Goal: Navigation & Orientation: Find specific page/section

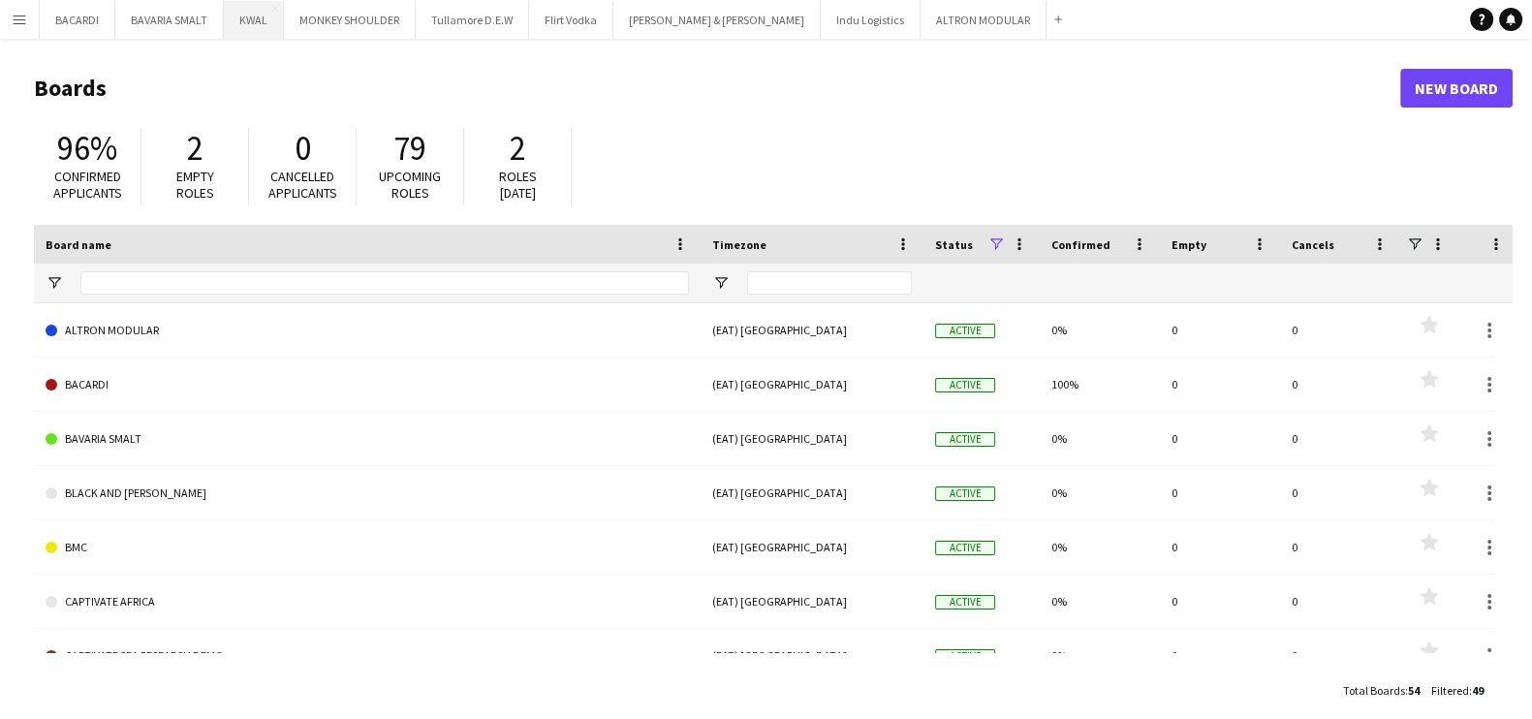
click at [256, 11] on button "KWAL Close" at bounding box center [254, 20] width 60 height 38
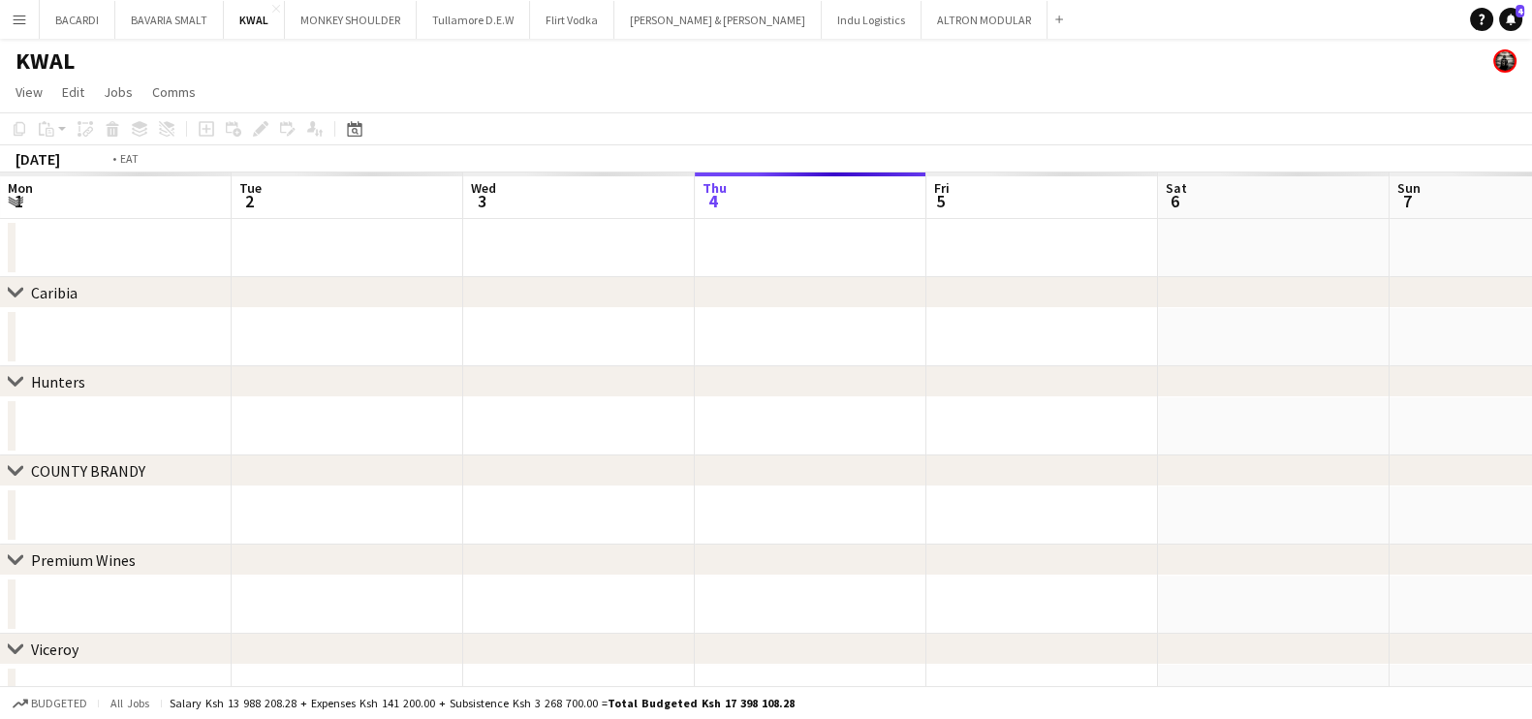
scroll to position [0, 471]
drag, startPoint x: 518, startPoint y: 324, endPoint x: 662, endPoint y: 425, distance: 175.8
click at [974, 407] on app-calendar-viewport "Sat 30 Sun 31 Mon 1 Tue 2 Wed 3 Thu 4 Fri 5 Sat 6 Sun 7 Mon 8 Tue 9 Wed 10" at bounding box center [766, 581] width 1532 height 818
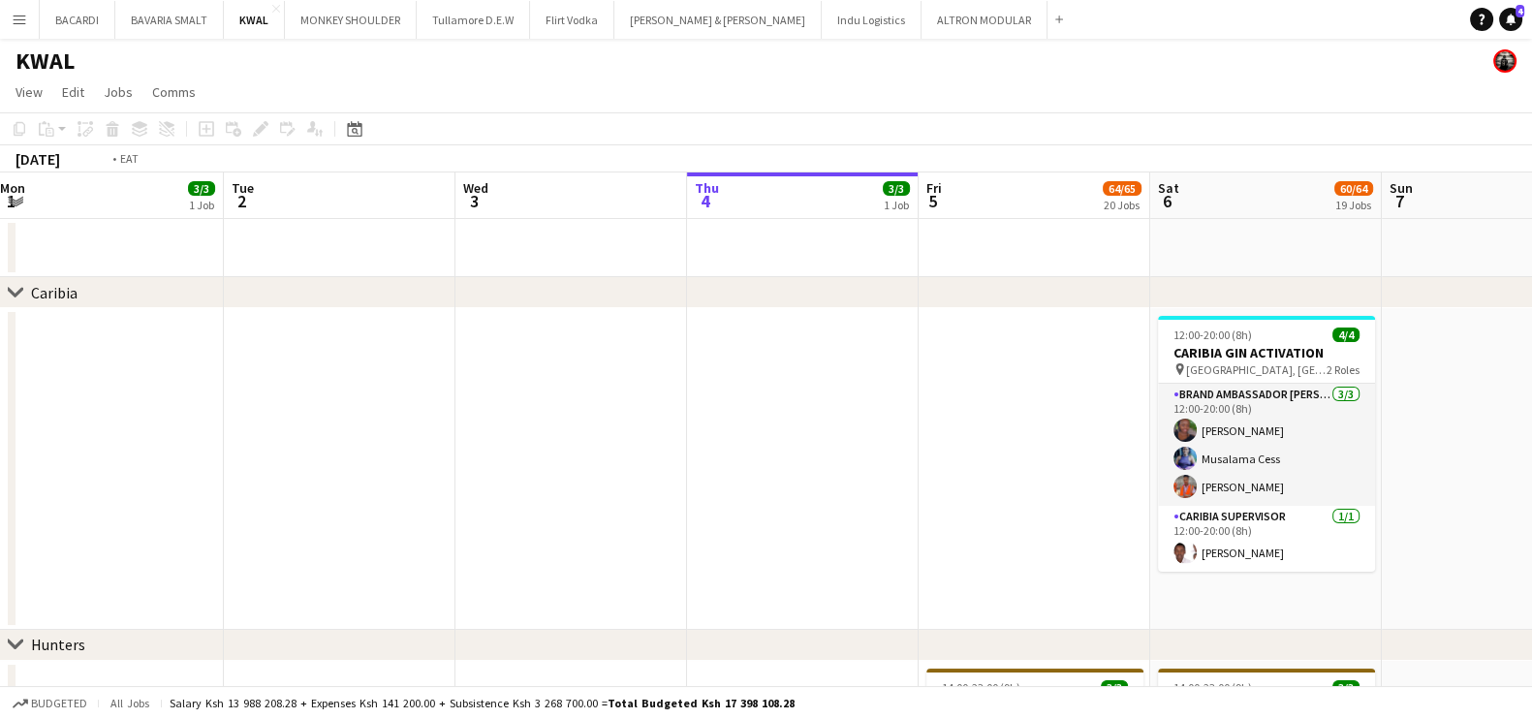
scroll to position [0, 460]
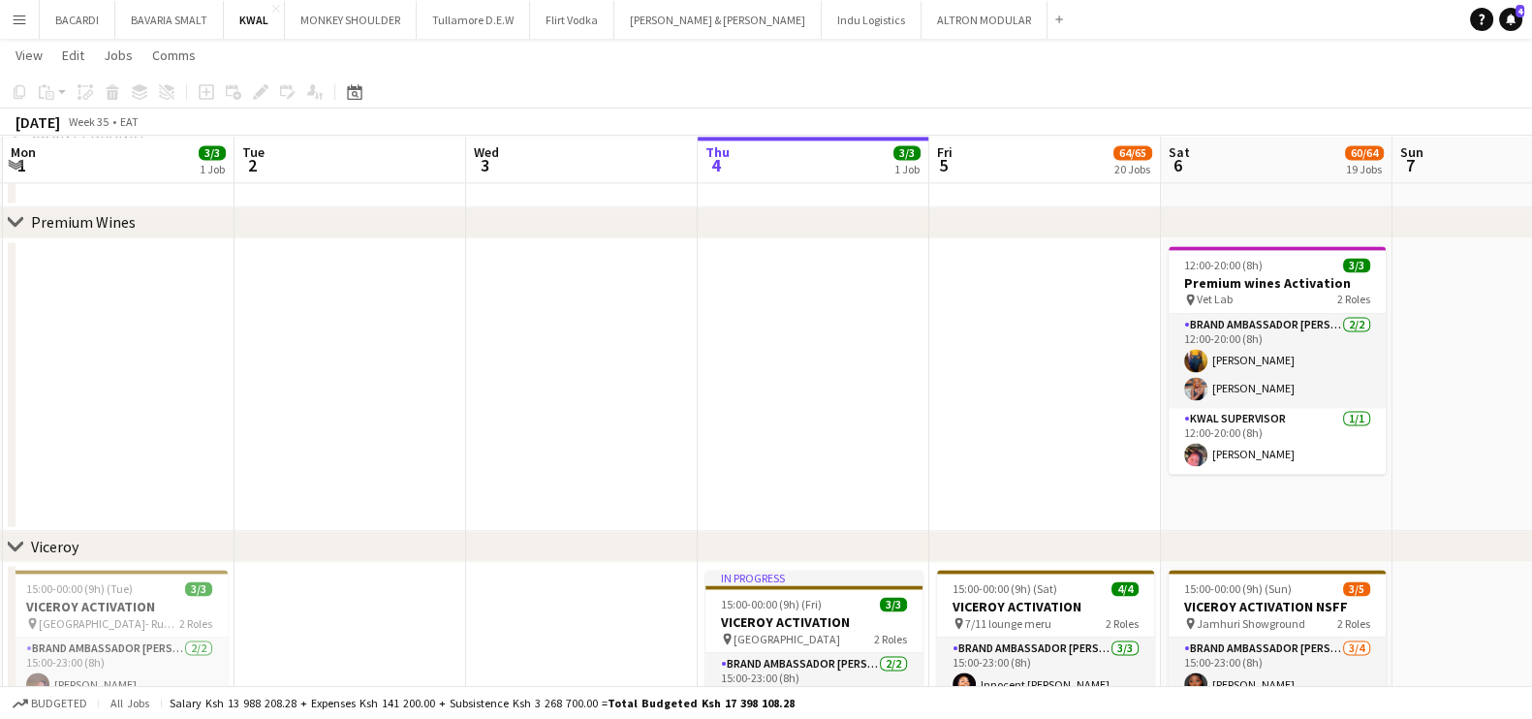
scroll to position [3404, 0]
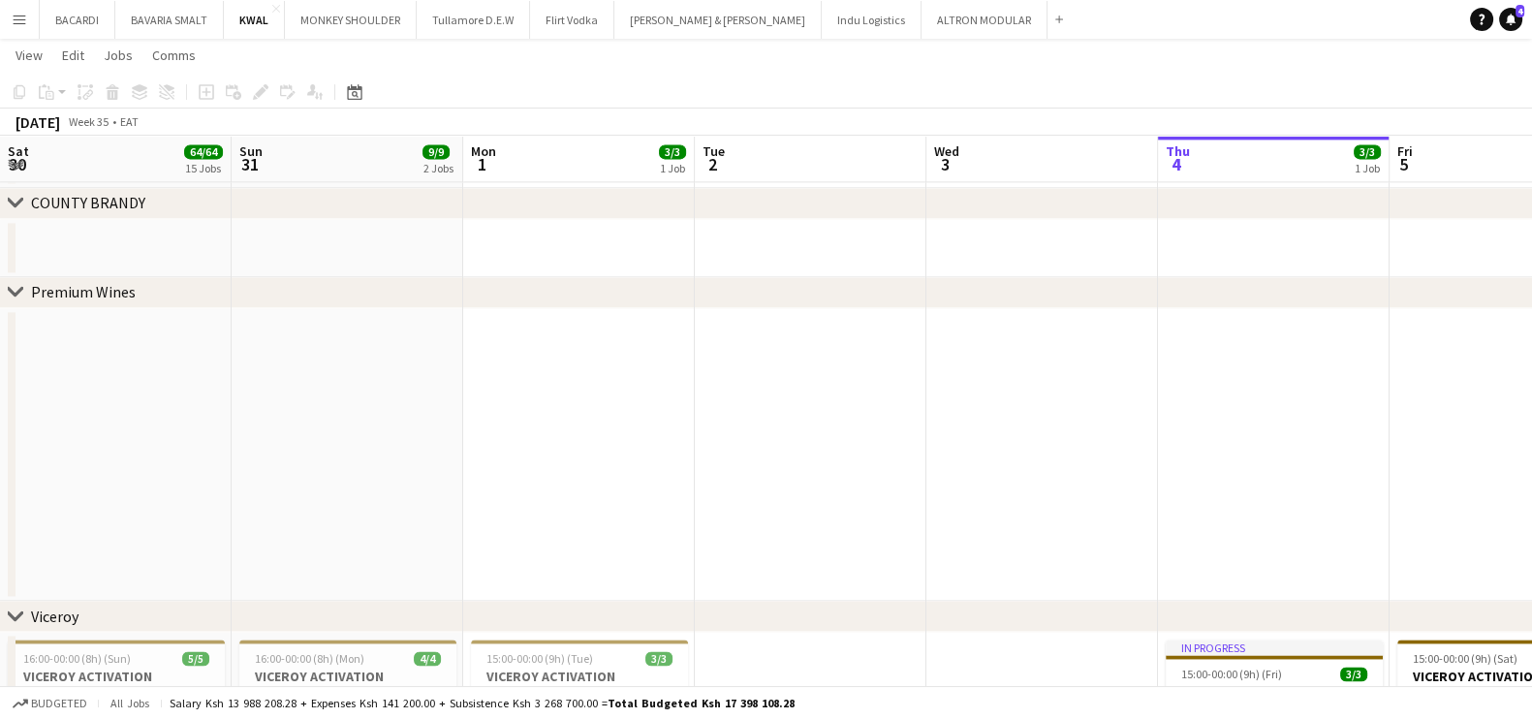
drag, startPoint x: 514, startPoint y: 433, endPoint x: 1120, endPoint y: 392, distance: 607.9
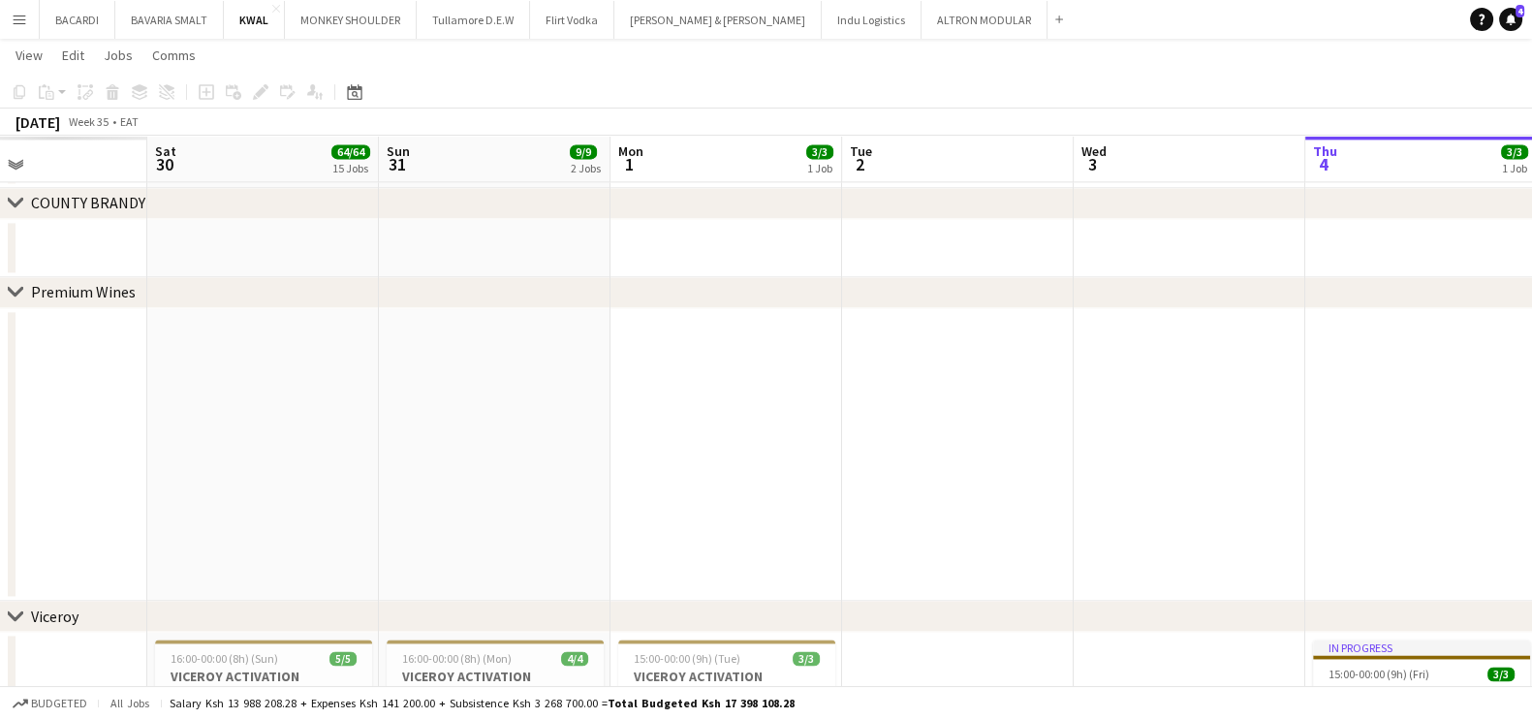
drag, startPoint x: 585, startPoint y: 431, endPoint x: 753, endPoint y: 412, distance: 168.7
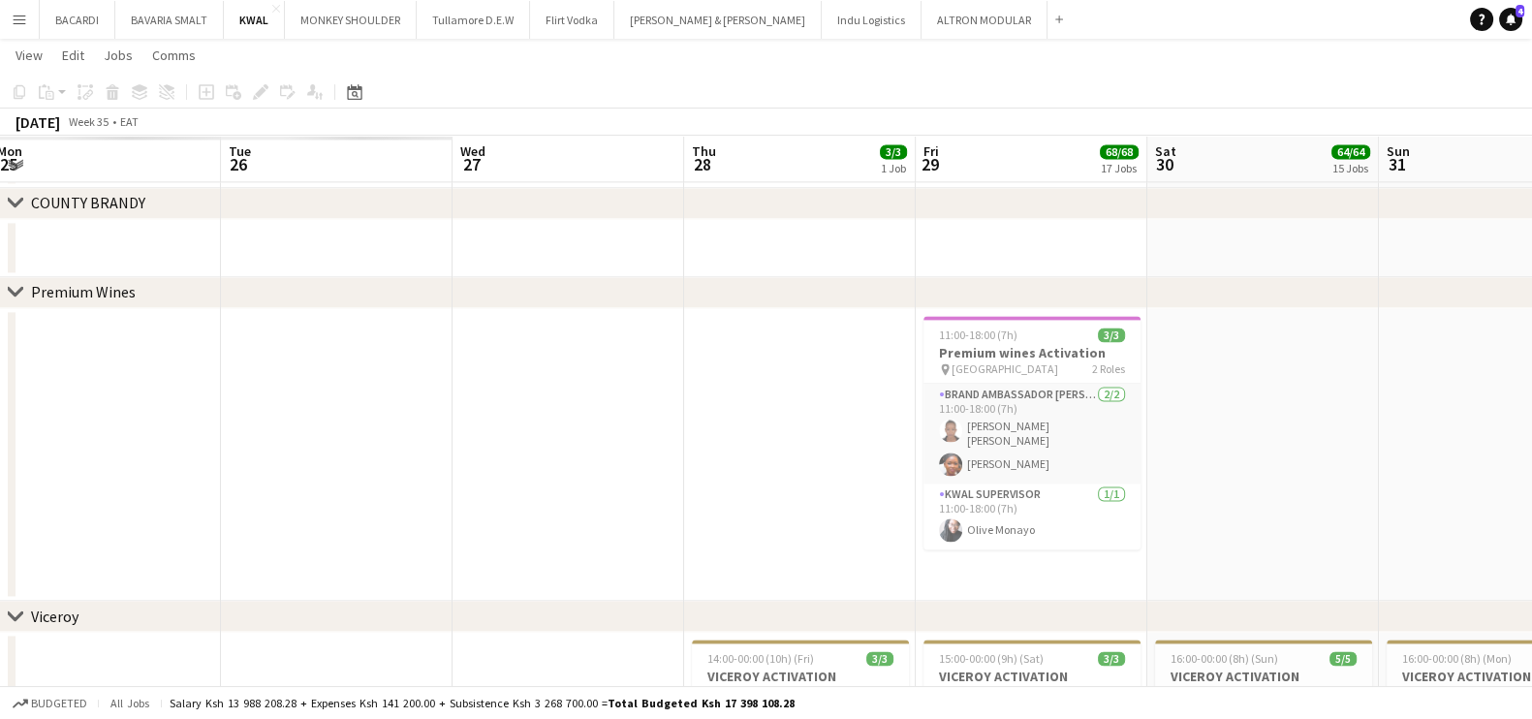
drag, startPoint x: 1140, startPoint y: 382, endPoint x: 954, endPoint y: 421, distance: 190.2
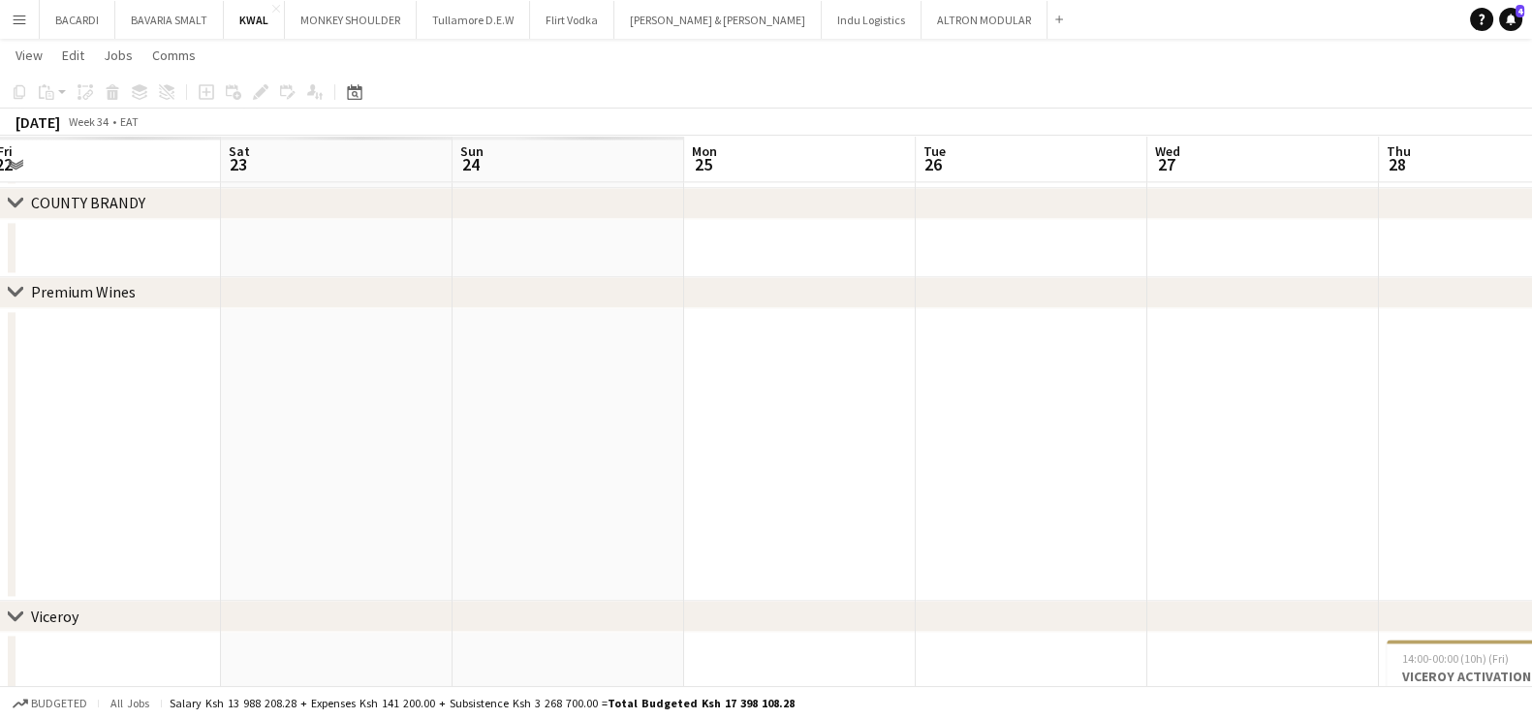
drag, startPoint x: 1220, startPoint y: 394, endPoint x: 648, endPoint y: 415, distance: 572.0
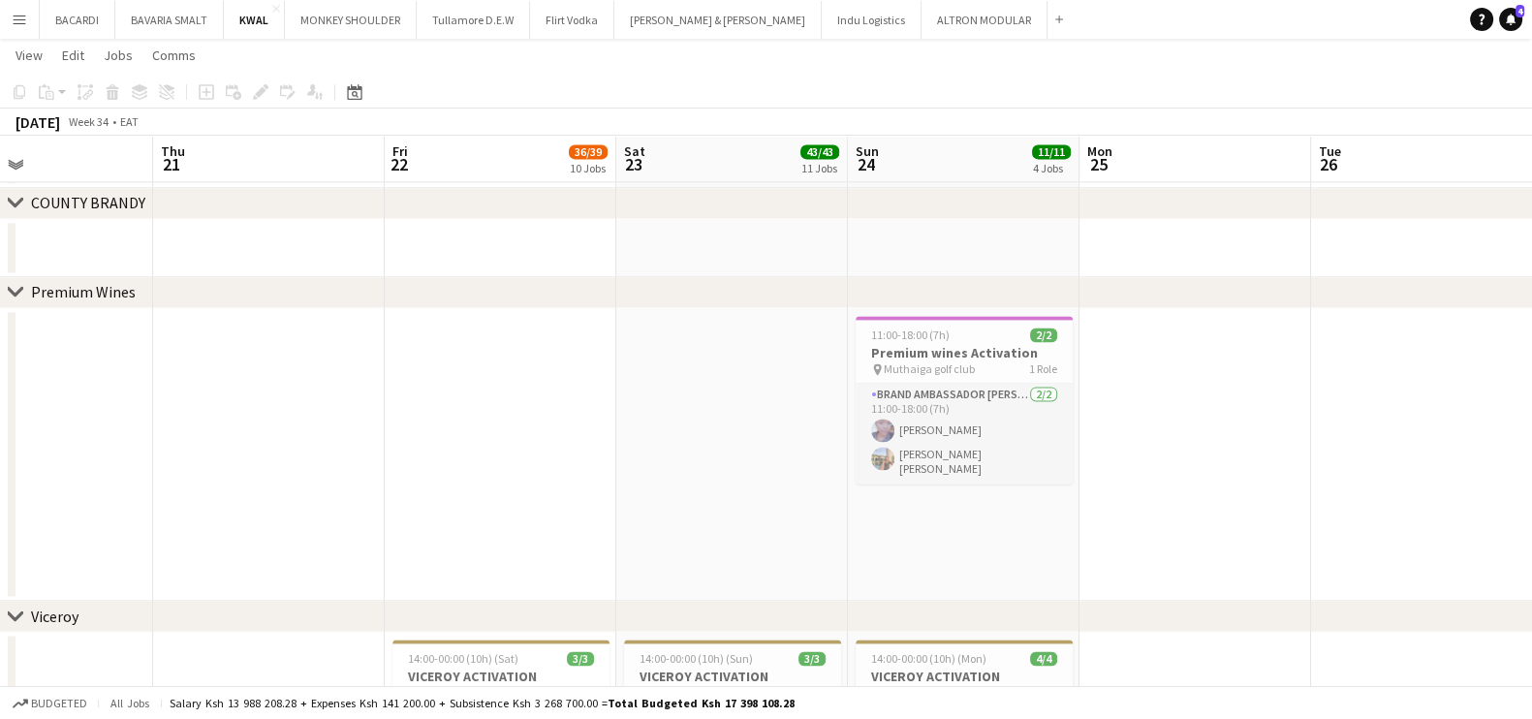
drag, startPoint x: 1245, startPoint y: 389, endPoint x: 682, endPoint y: 394, distance: 563.0
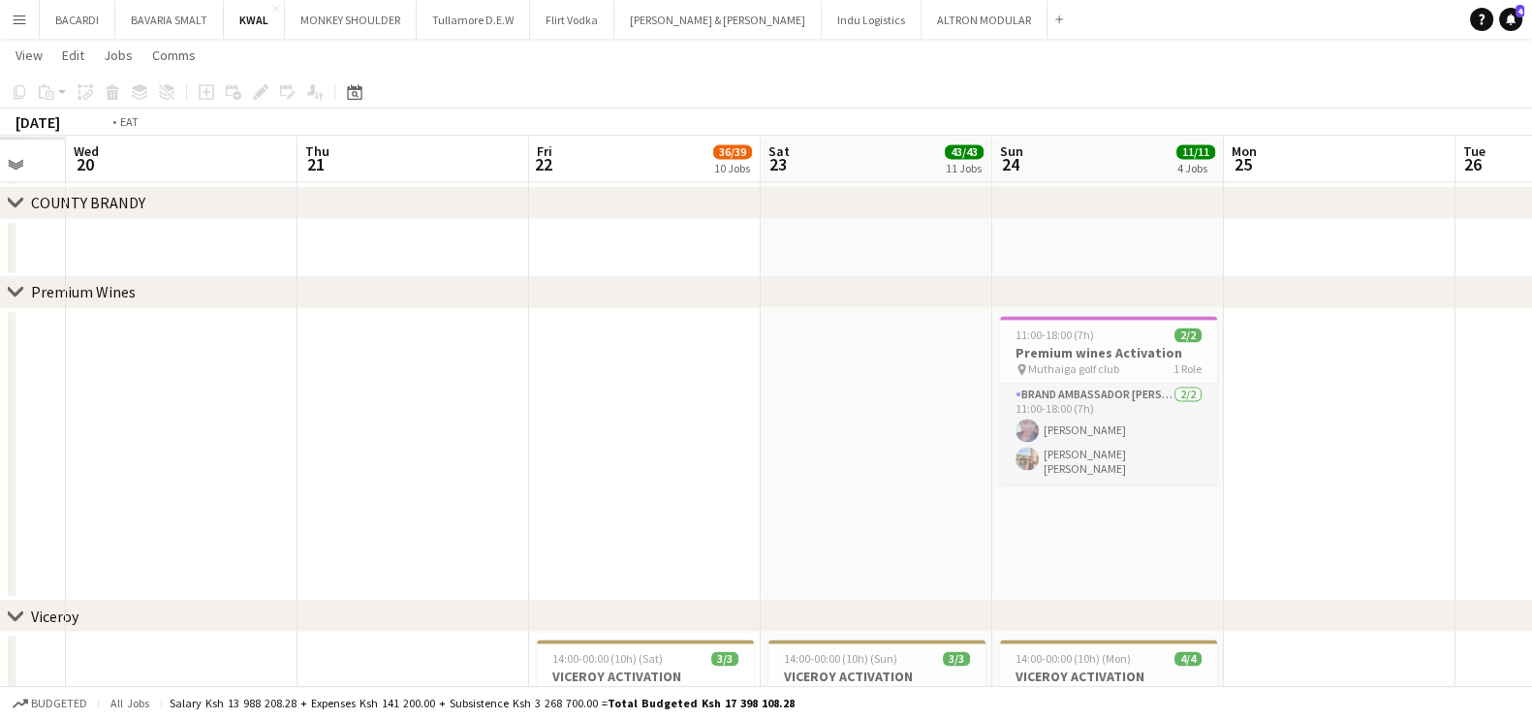
drag, startPoint x: 1162, startPoint y: 400, endPoint x: 1127, endPoint y: 408, distance: 35.7
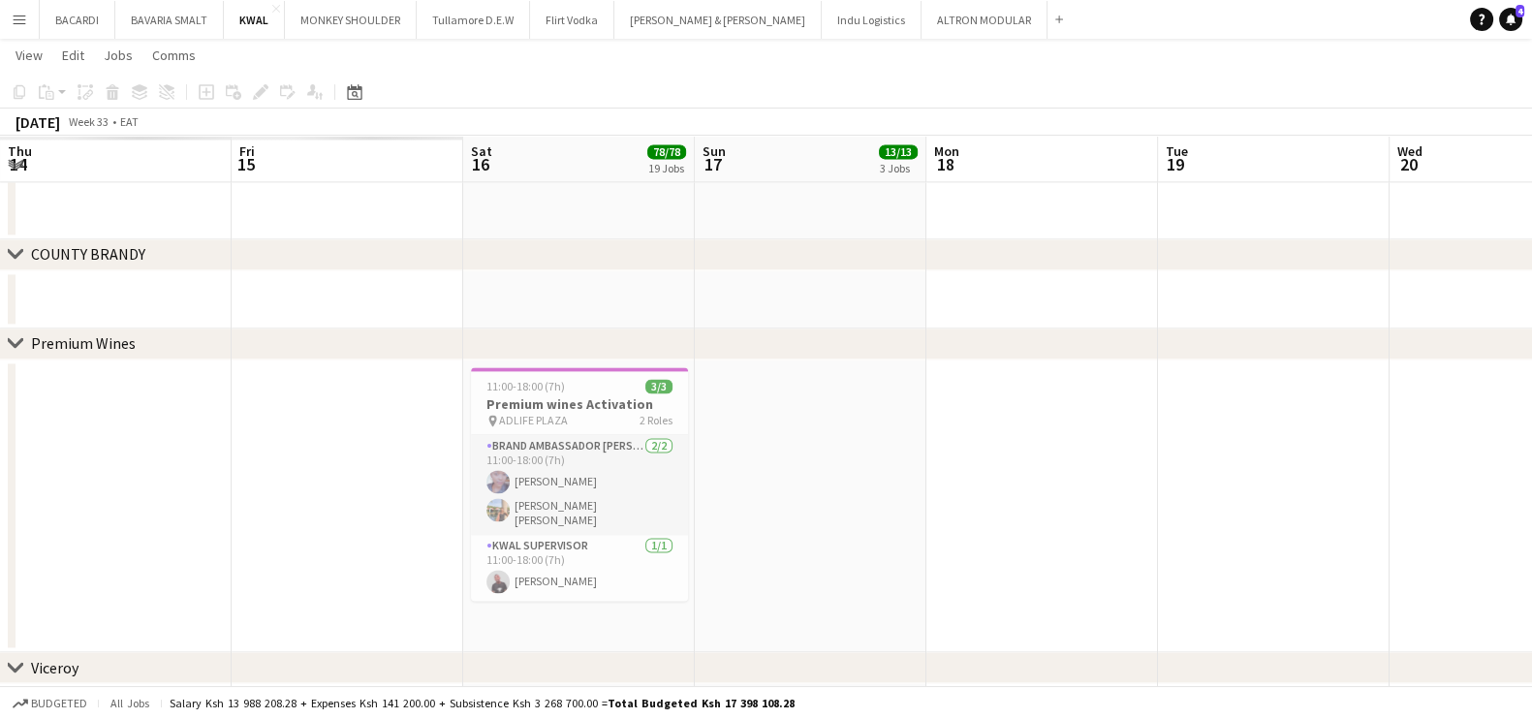
drag, startPoint x: 1215, startPoint y: 409, endPoint x: 1088, endPoint y: 450, distance: 133.3
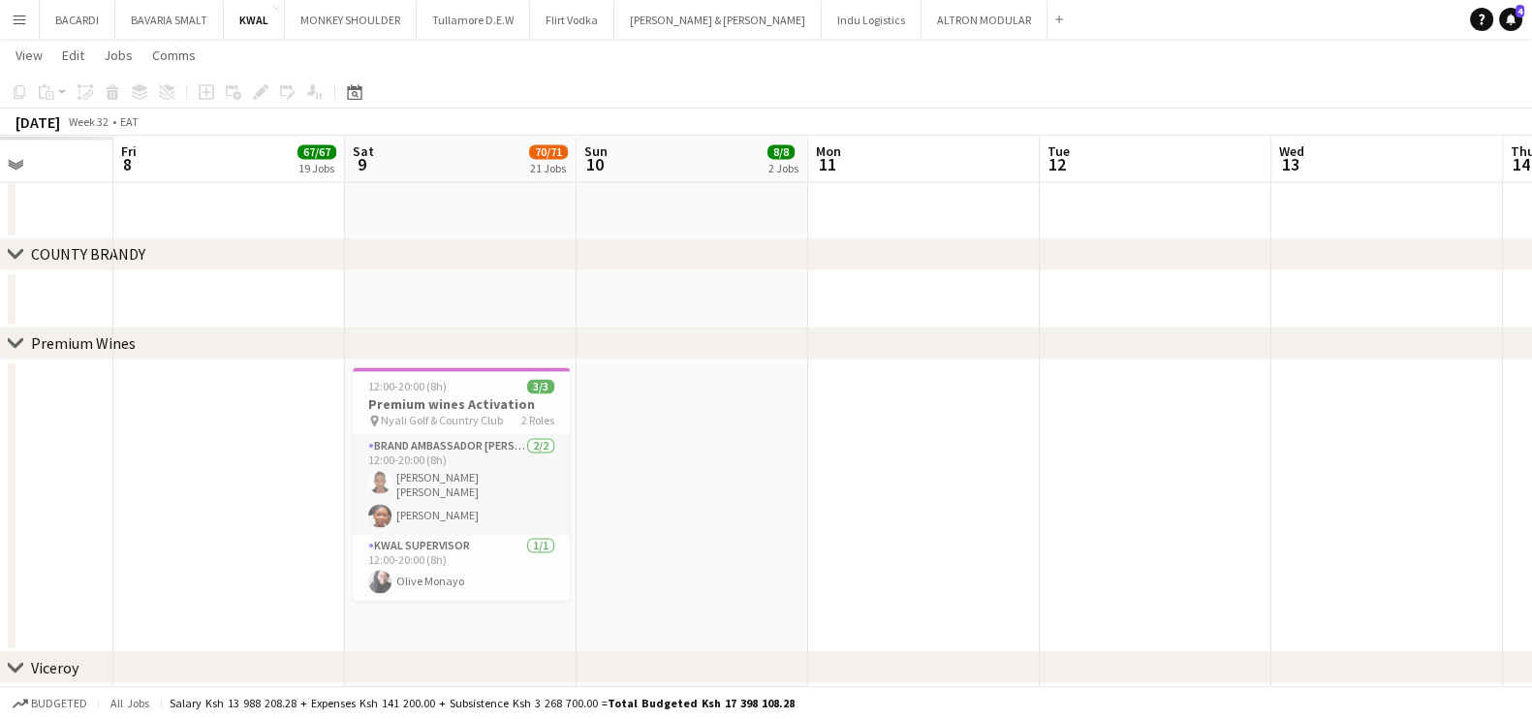
click at [1305, 405] on app-calendar-viewport "Tue 5 Wed 6 Thu 7 Fri 8 67/67 19 Jobs Sat 9 70/71 21 Jobs Sun 10 8/8 2 Jobs Mon…" at bounding box center [766, 222] width 1532 height 7100
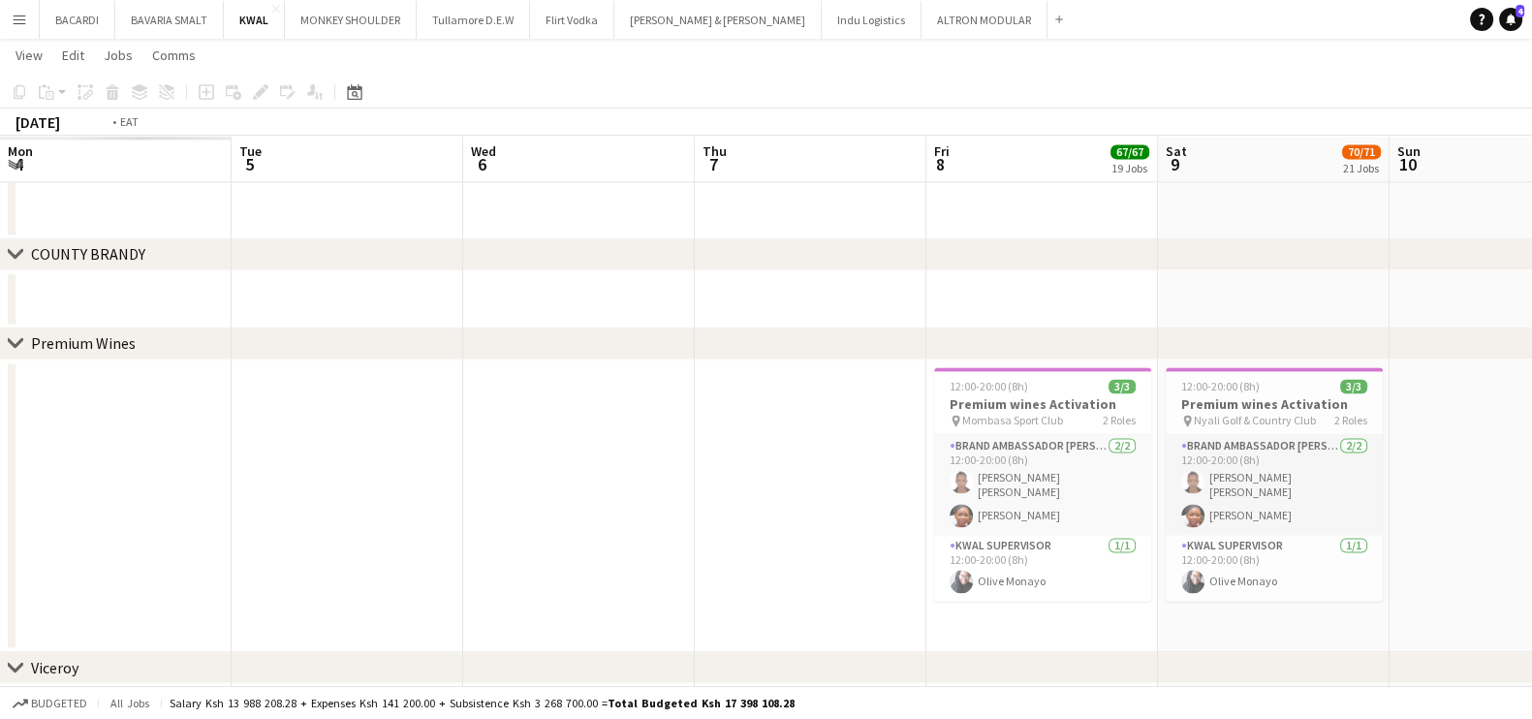
drag, startPoint x: 741, startPoint y: 453, endPoint x: 862, endPoint y: 451, distance: 121.1
click at [1391, 453] on app-calendar-viewport "Sat 2 Sun 3 Mon 4 Tue 5 Wed 6 Thu 7 Fri 8 67/67 19 Jobs Sat 9 70/71 21 Jobs Sun…" at bounding box center [766, 222] width 1532 height 7100
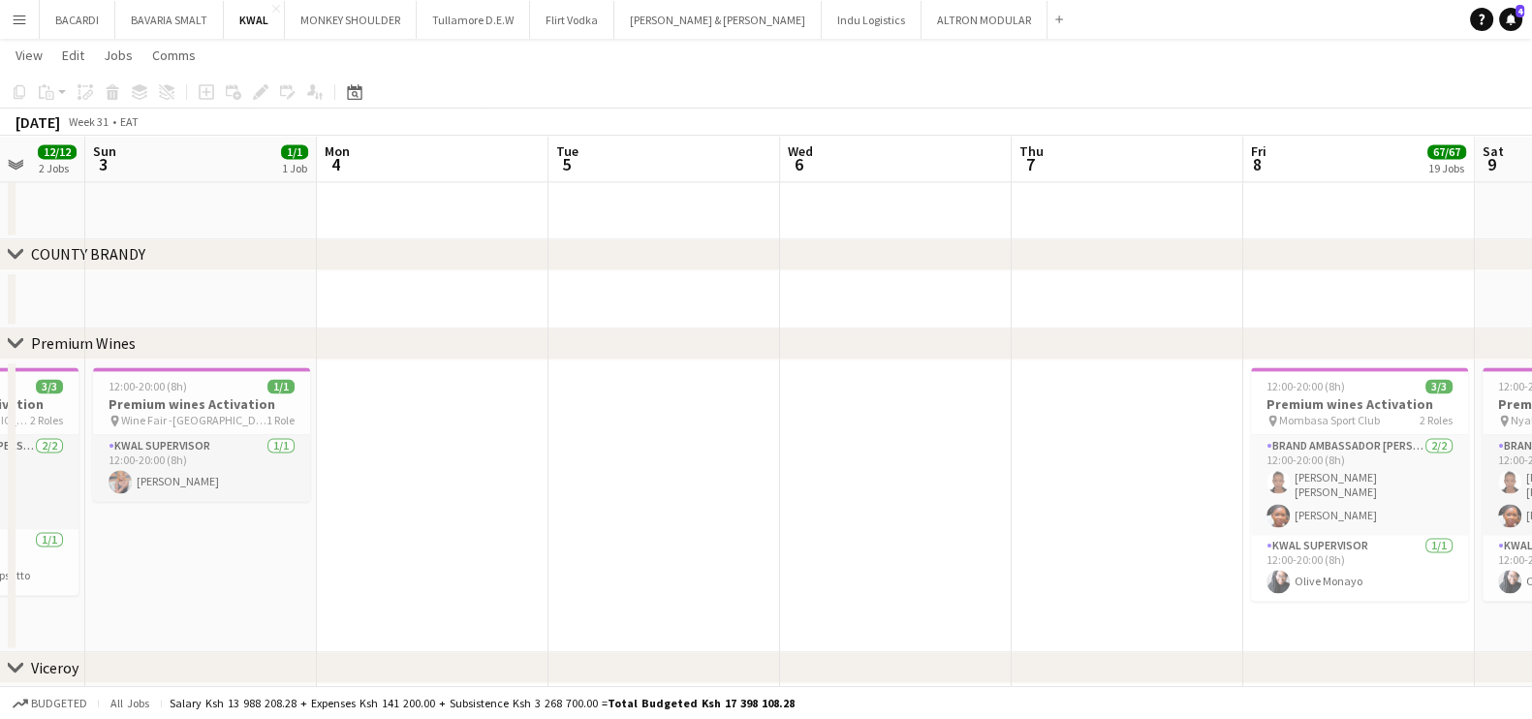
drag, startPoint x: 1394, startPoint y: 396, endPoint x: 1145, endPoint y: 457, distance: 256.4
click at [1423, 390] on app-calendar-viewport "Thu 31 Fri 1 3/3 1 Job Sat 2 12/12 2 Jobs Sun 3 1/1 1 Job Mon 4 Tue 5 Wed 6 Thu…" at bounding box center [766, 222] width 1532 height 7100
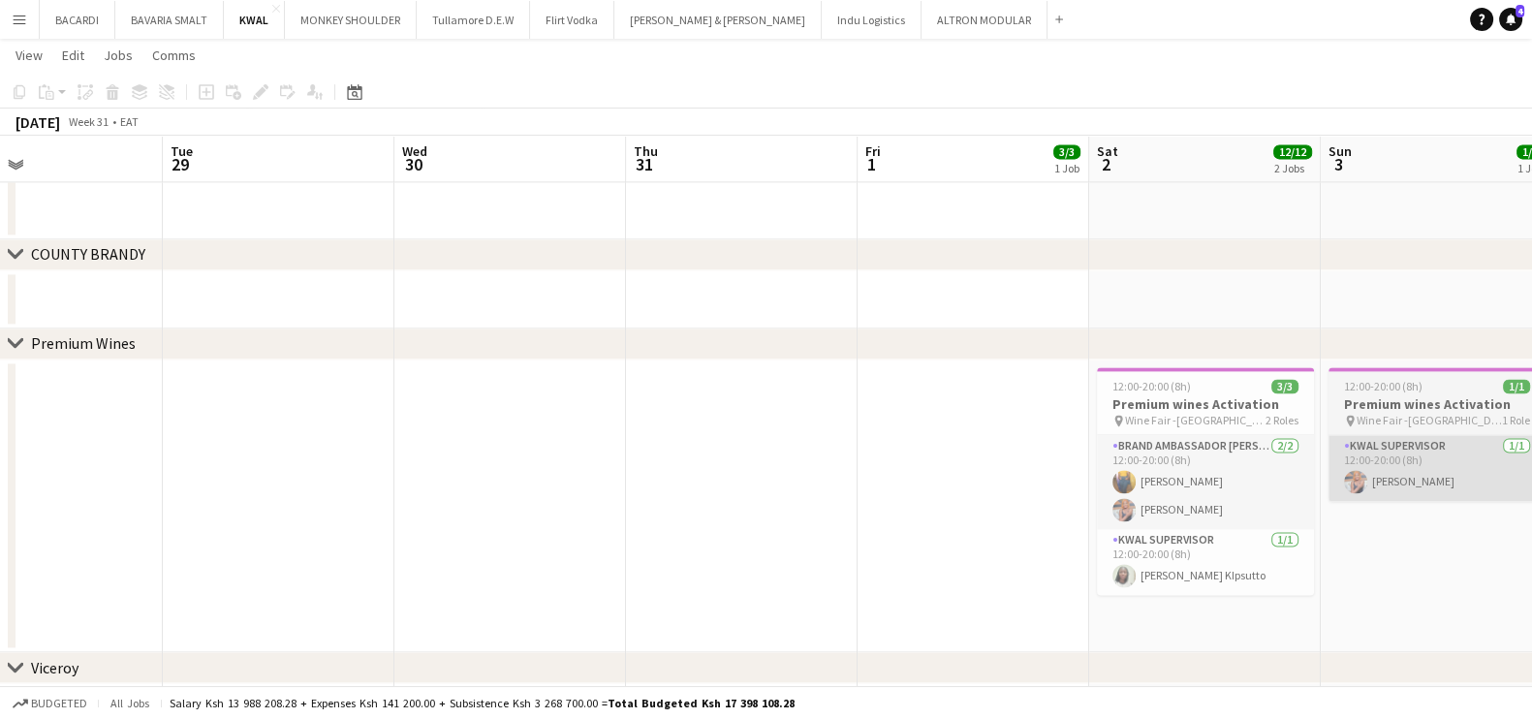
drag, startPoint x: 1277, startPoint y: 472, endPoint x: 1487, endPoint y: 493, distance: 211.3
click at [1532, 493] on html "Menu Boards Boards Boards All jobs Status Workforce Workforce My Workforce Recr…" at bounding box center [766, 200] width 1532 height 7209
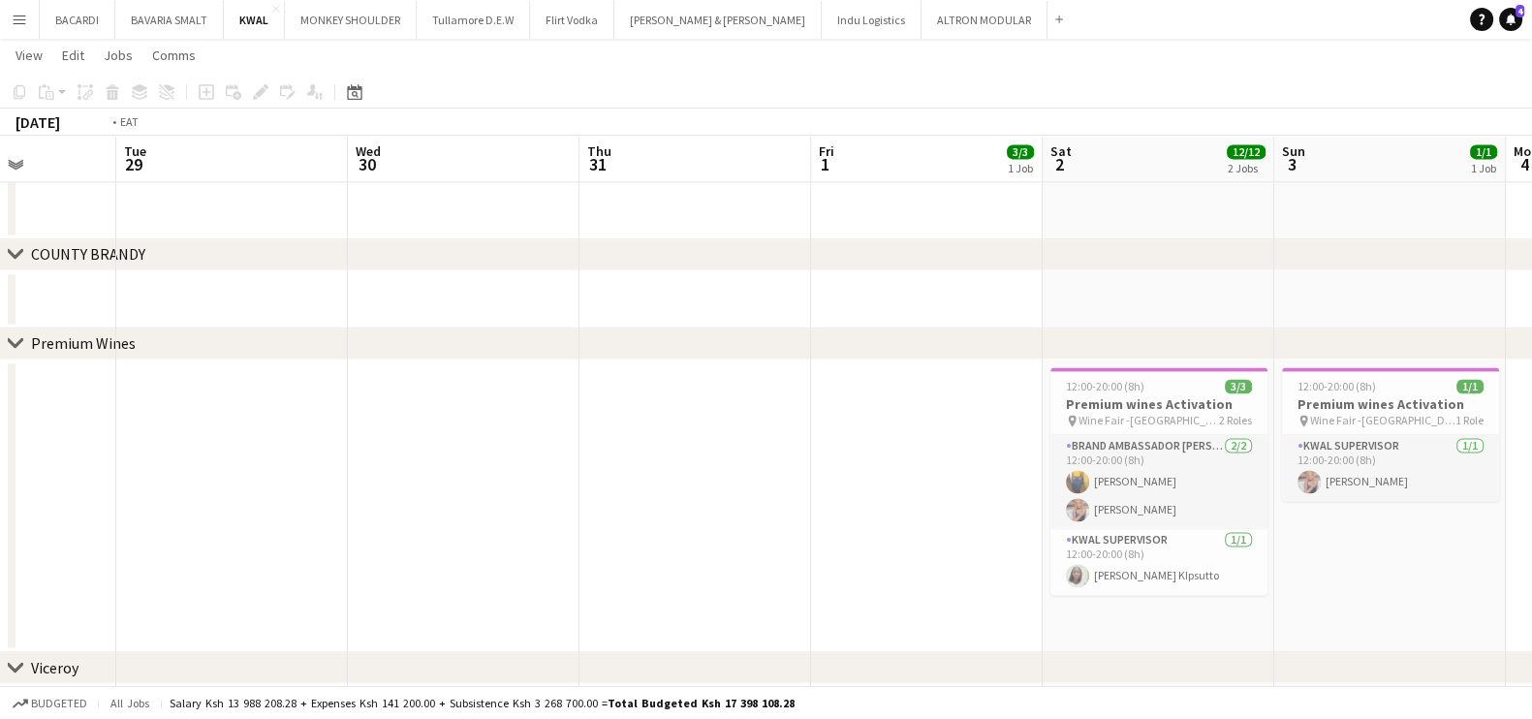
drag, startPoint x: 433, startPoint y: 538, endPoint x: 833, endPoint y: 554, distance: 400.5
click at [1051, 545] on app-calendar-viewport "Sat 26 3/3 1 Job Sun 27 Mon 28 Tue 29 Wed 30 Thu 31 Fri 1 3/3 1 Job Sat 2 12/12…" at bounding box center [766, 222] width 1532 height 7100
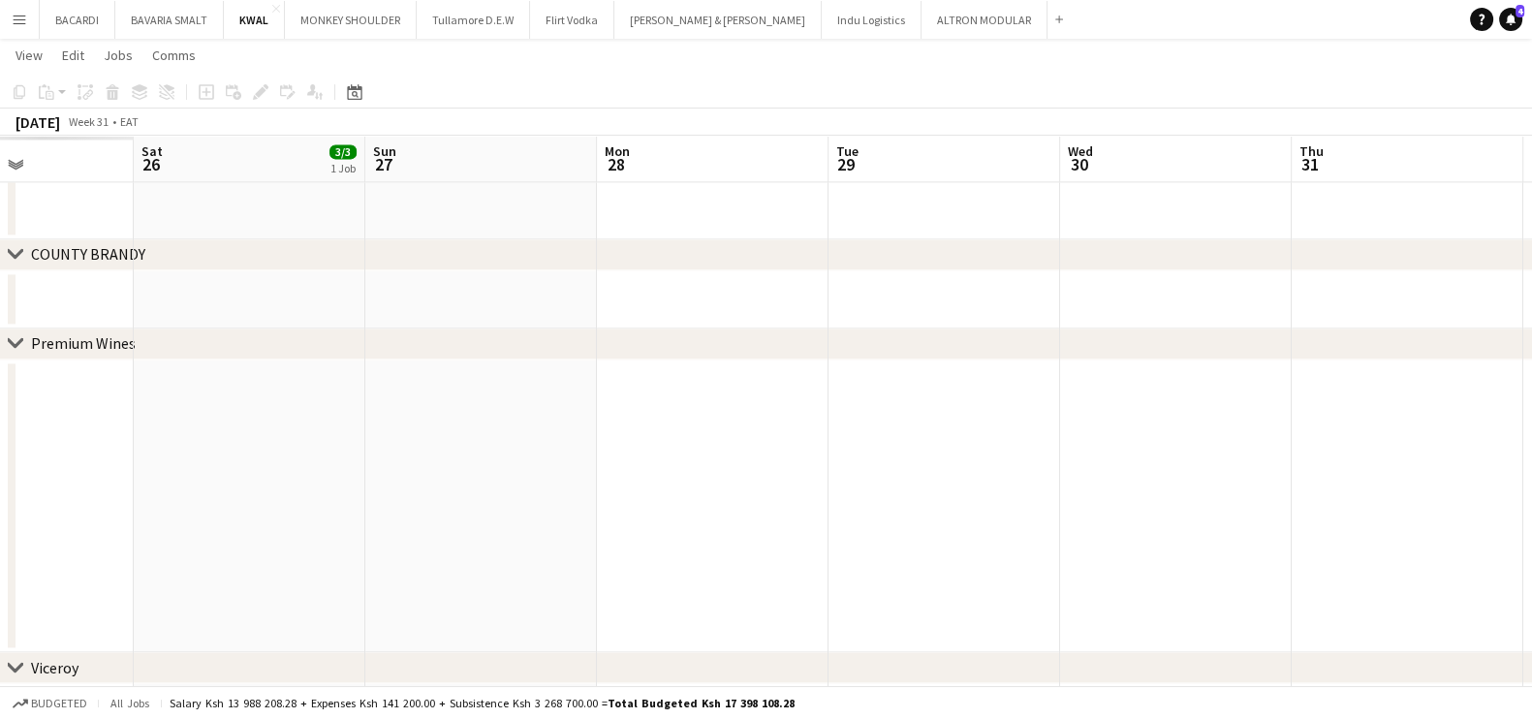
drag, startPoint x: 445, startPoint y: 554, endPoint x: 958, endPoint y: 552, distance: 513.5
click at [958, 552] on app-calendar-viewport "Wed 23 Thu 24 Fri 25 Sat 26 3/3 1 Job Sun 27 Mon 28 Tue 29 Wed 30 Thu 31 Fri 1 …" at bounding box center [766, 222] width 1532 height 7100
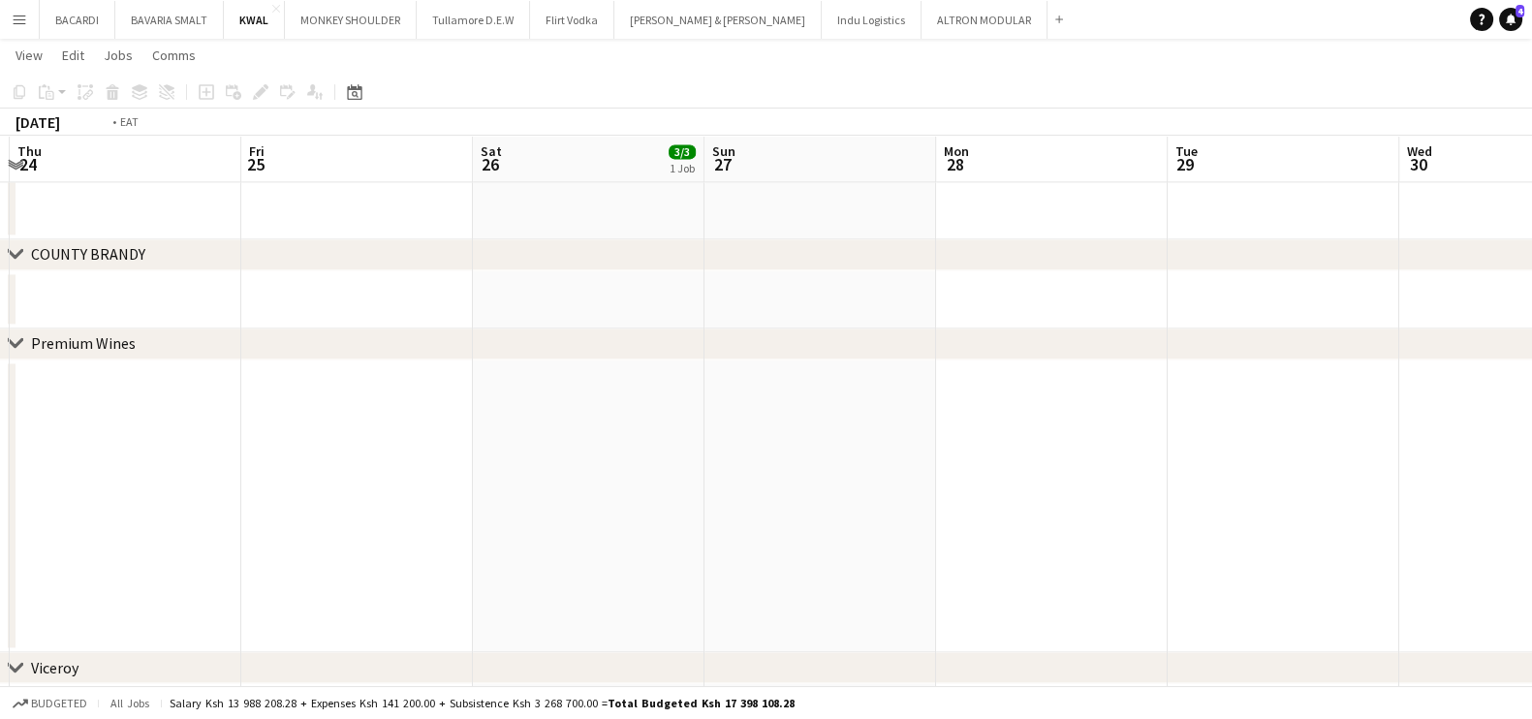
drag, startPoint x: 603, startPoint y: 547, endPoint x: 1106, endPoint y: 588, distance: 504.5
click at [1106, 588] on app-calendar-viewport "Mon 21 Tue 22 Wed 23 Thu 24 Fri 25 Sat 26 3/3 1 Job Sun 27 Mon 28 Tue 29 Wed 30…" at bounding box center [766, 222] width 1532 height 7100
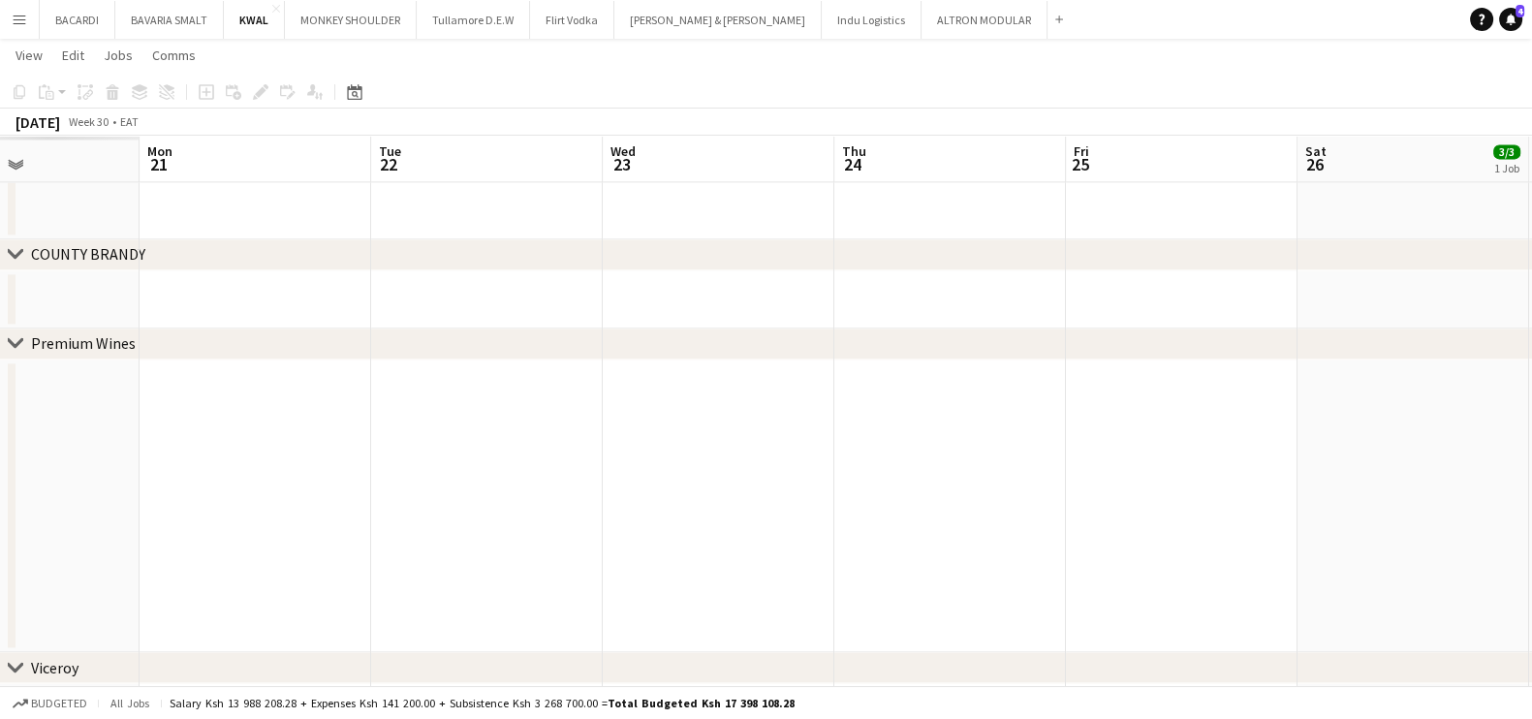
scroll to position [4152, 0]
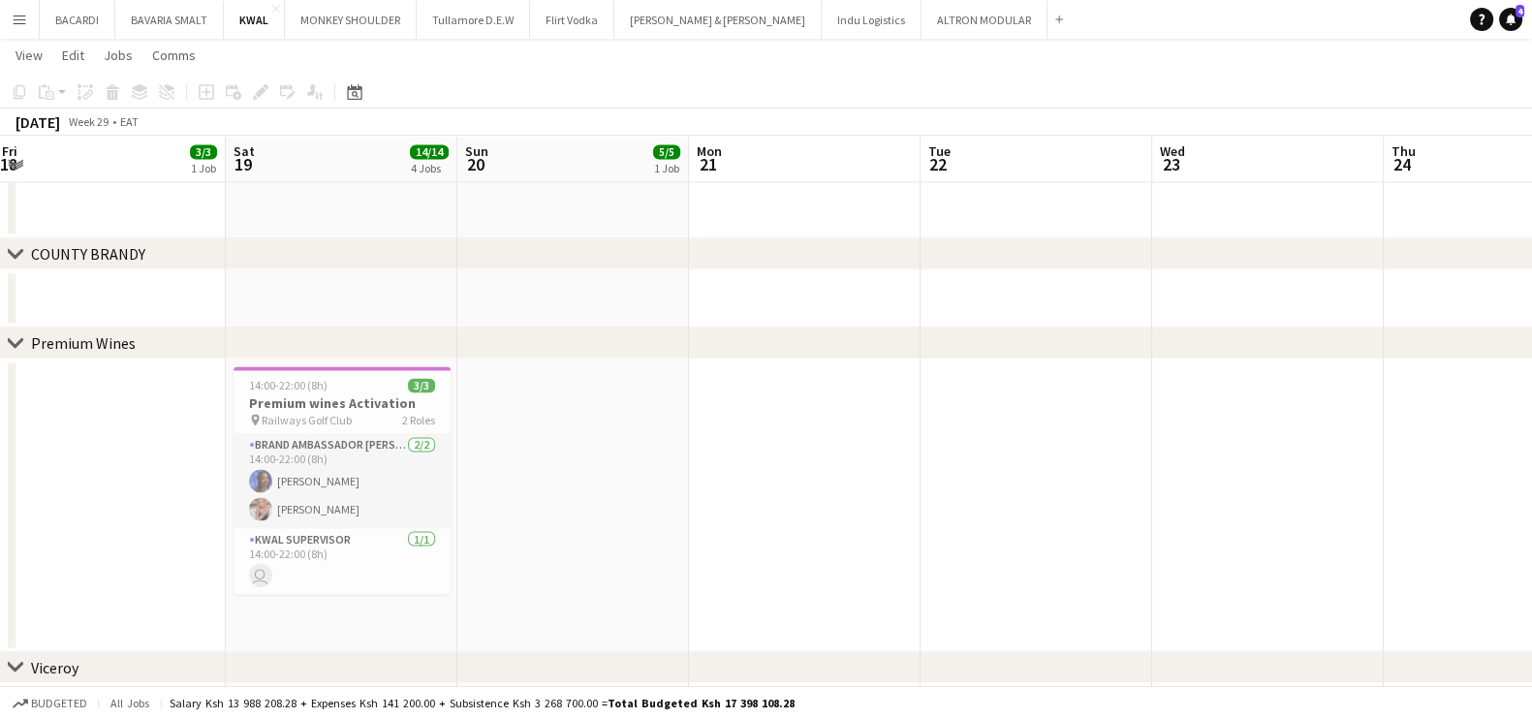
drag, startPoint x: 1072, startPoint y: 615, endPoint x: 1114, endPoint y: 621, distance: 43.0
drag, startPoint x: 487, startPoint y: 617, endPoint x: 1131, endPoint y: 639, distance: 643.7
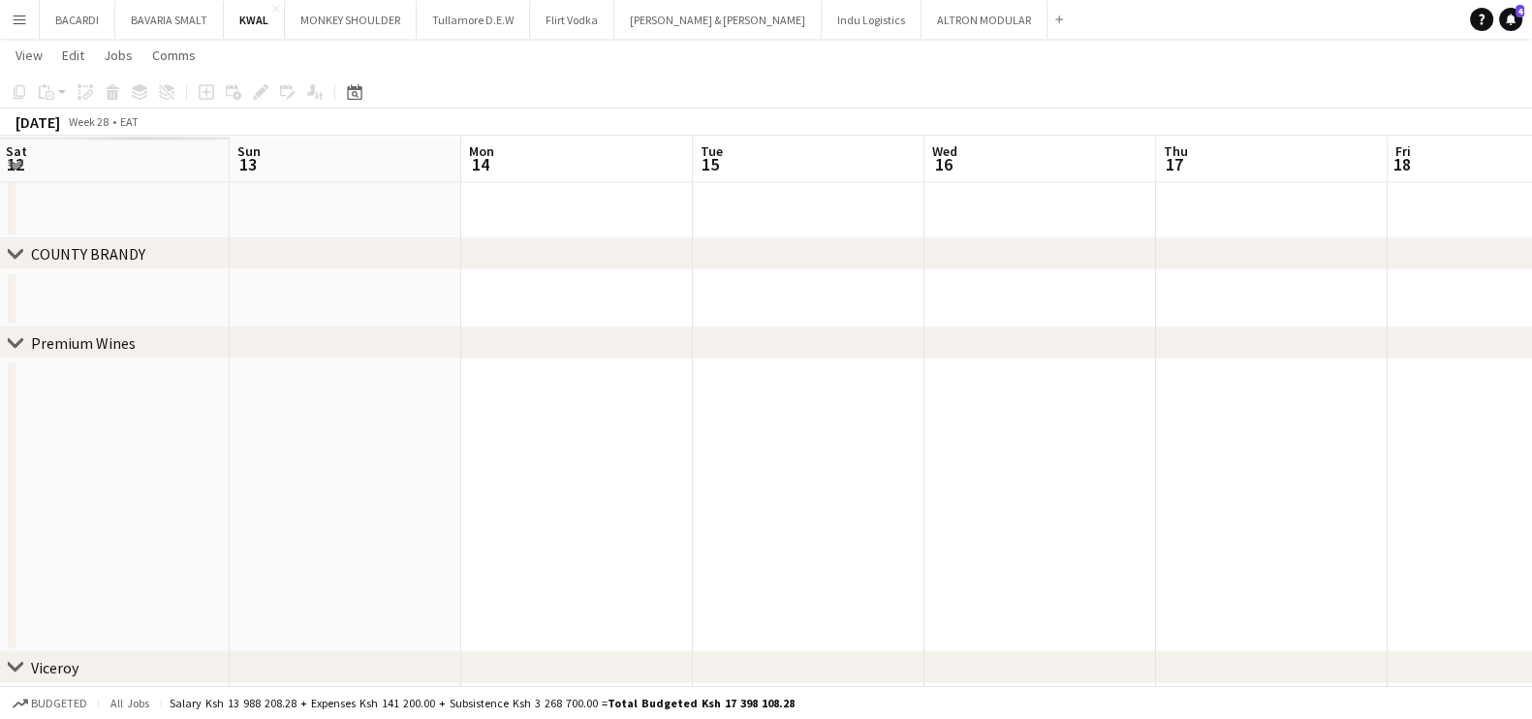
drag, startPoint x: 1274, startPoint y: 605, endPoint x: 889, endPoint y: 580, distance: 385.4
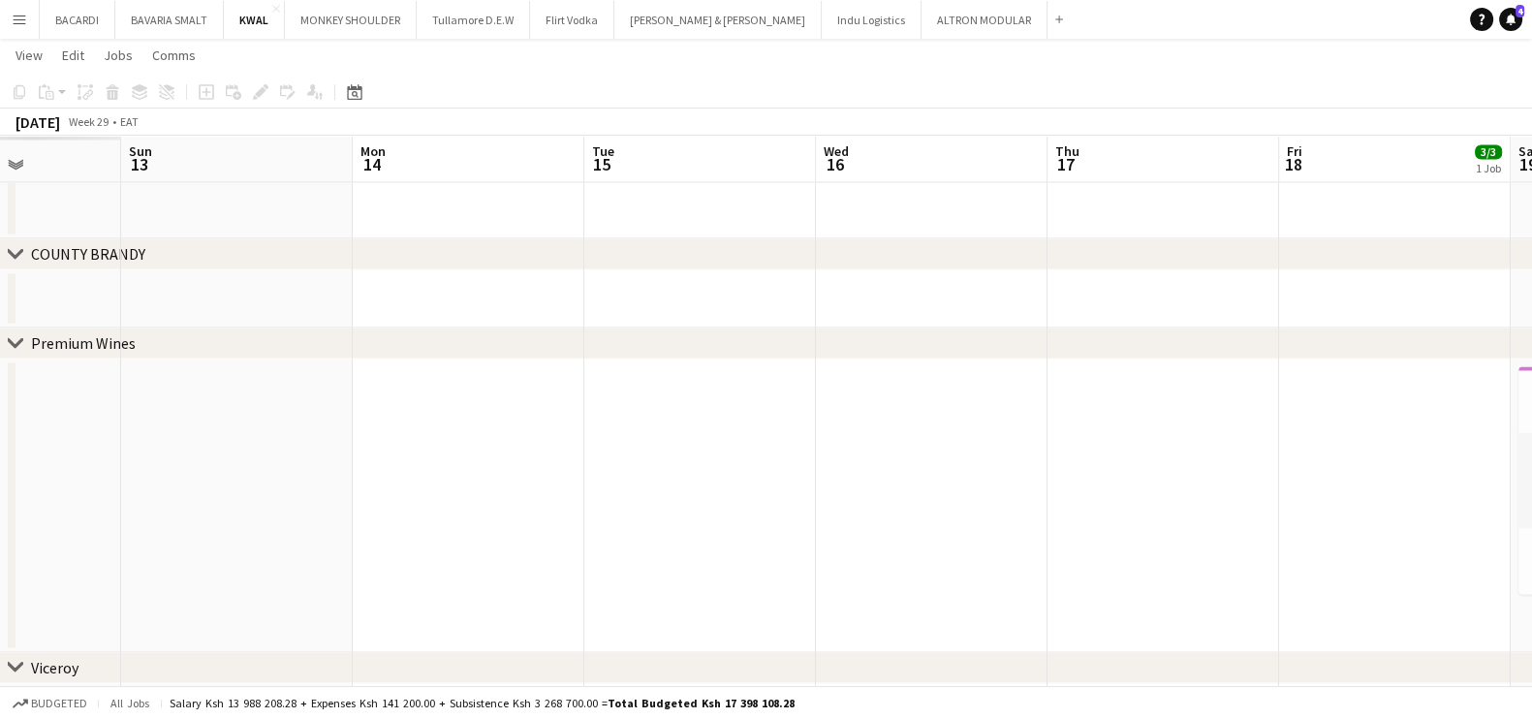
drag, startPoint x: 797, startPoint y: 530, endPoint x: 1279, endPoint y: 567, distance: 483.0
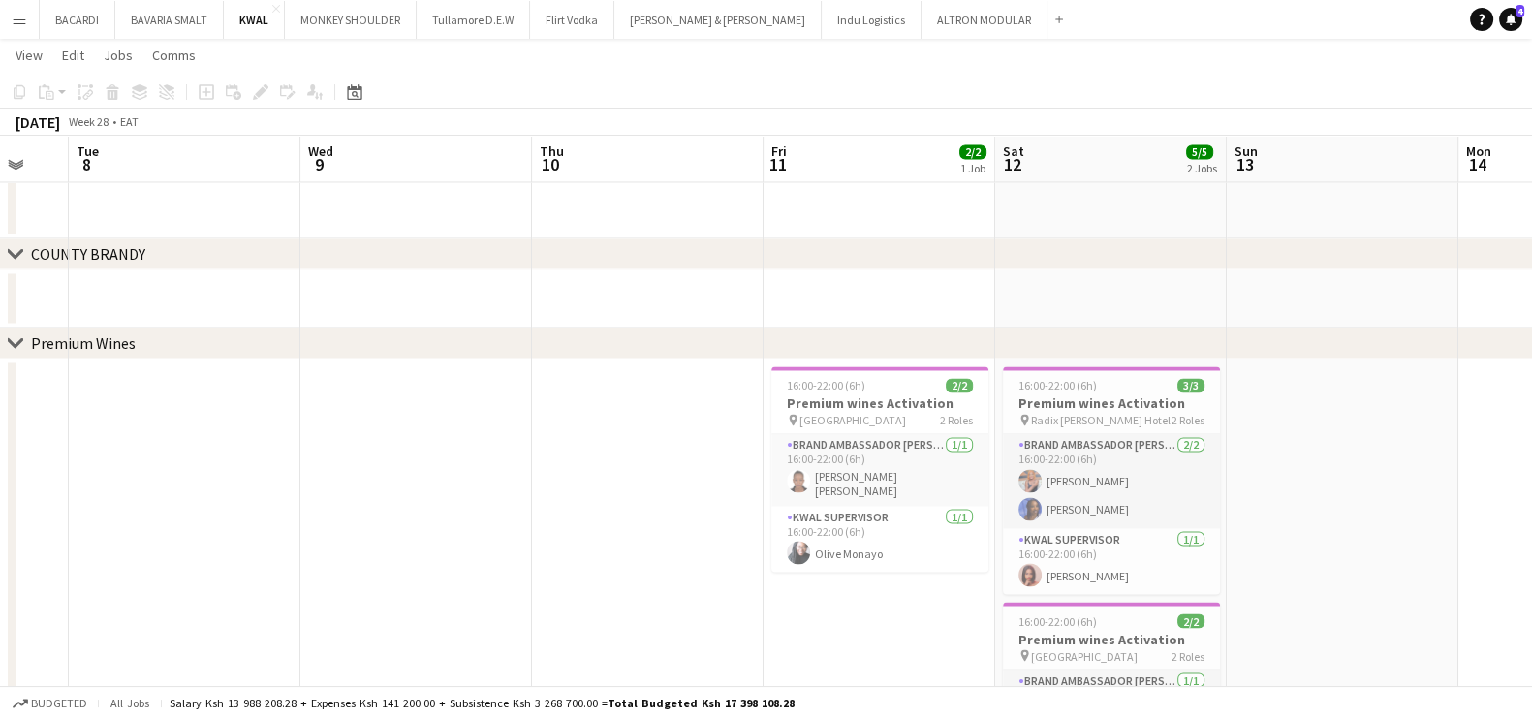
scroll to position [0, 401]
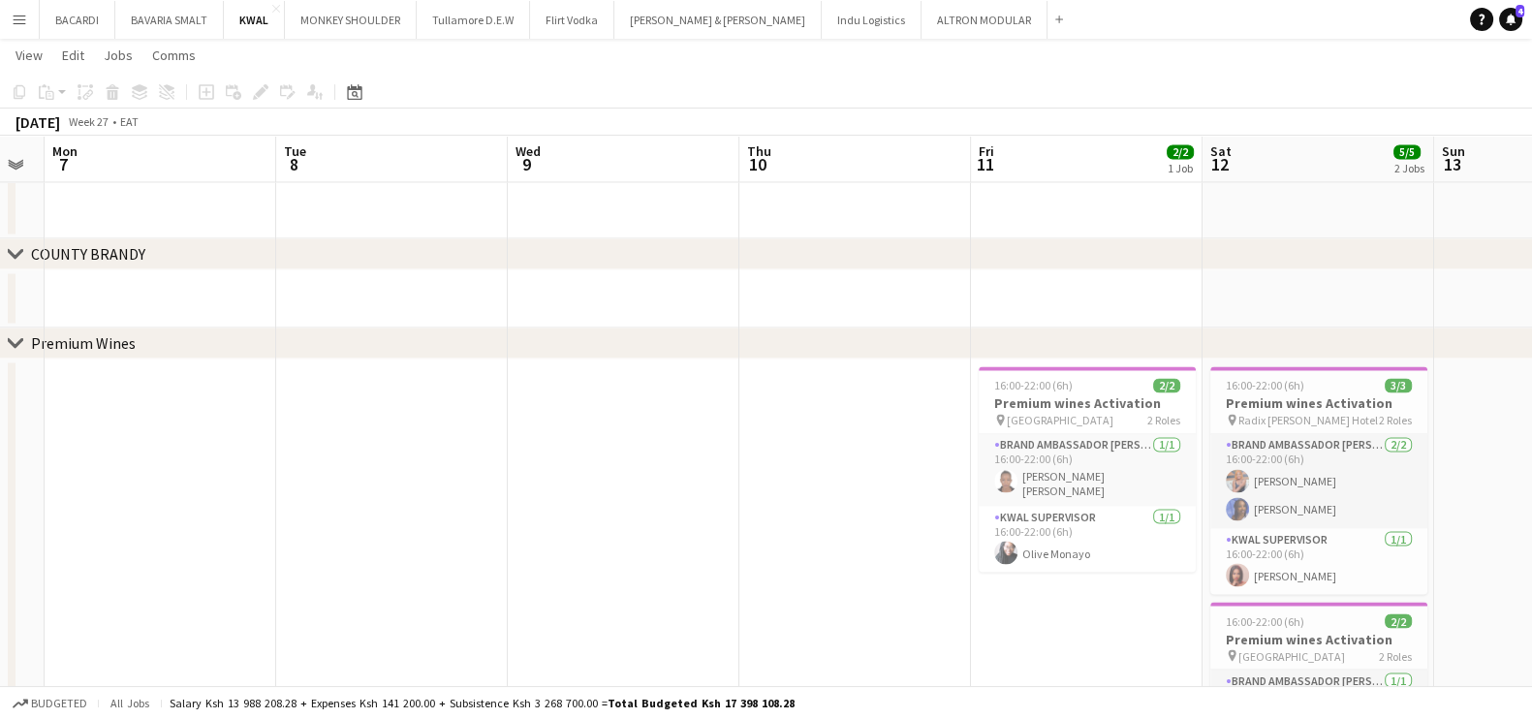
drag, startPoint x: 769, startPoint y: 590, endPoint x: 1234, endPoint y: 554, distance: 466.5
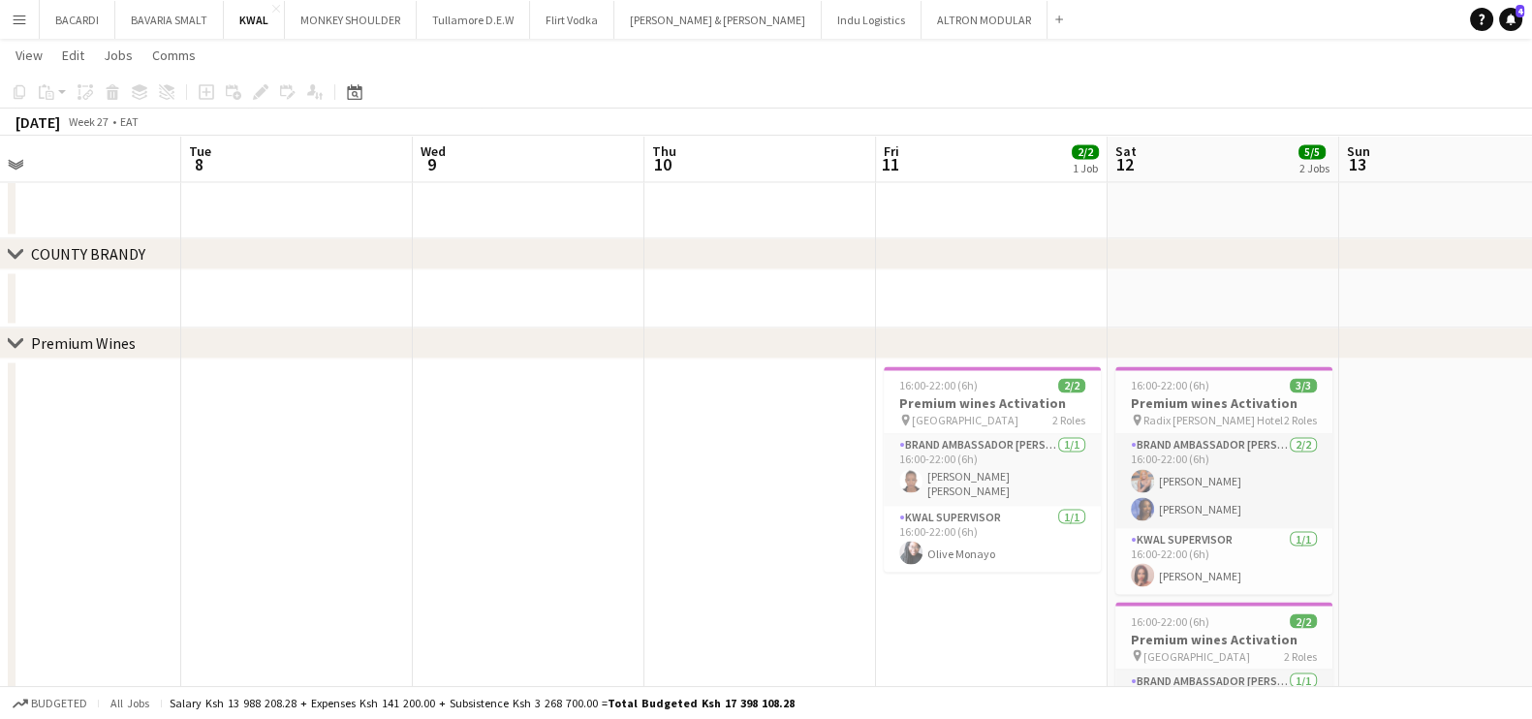
drag, startPoint x: 674, startPoint y: 507, endPoint x: 1270, endPoint y: 480, distance: 596.5
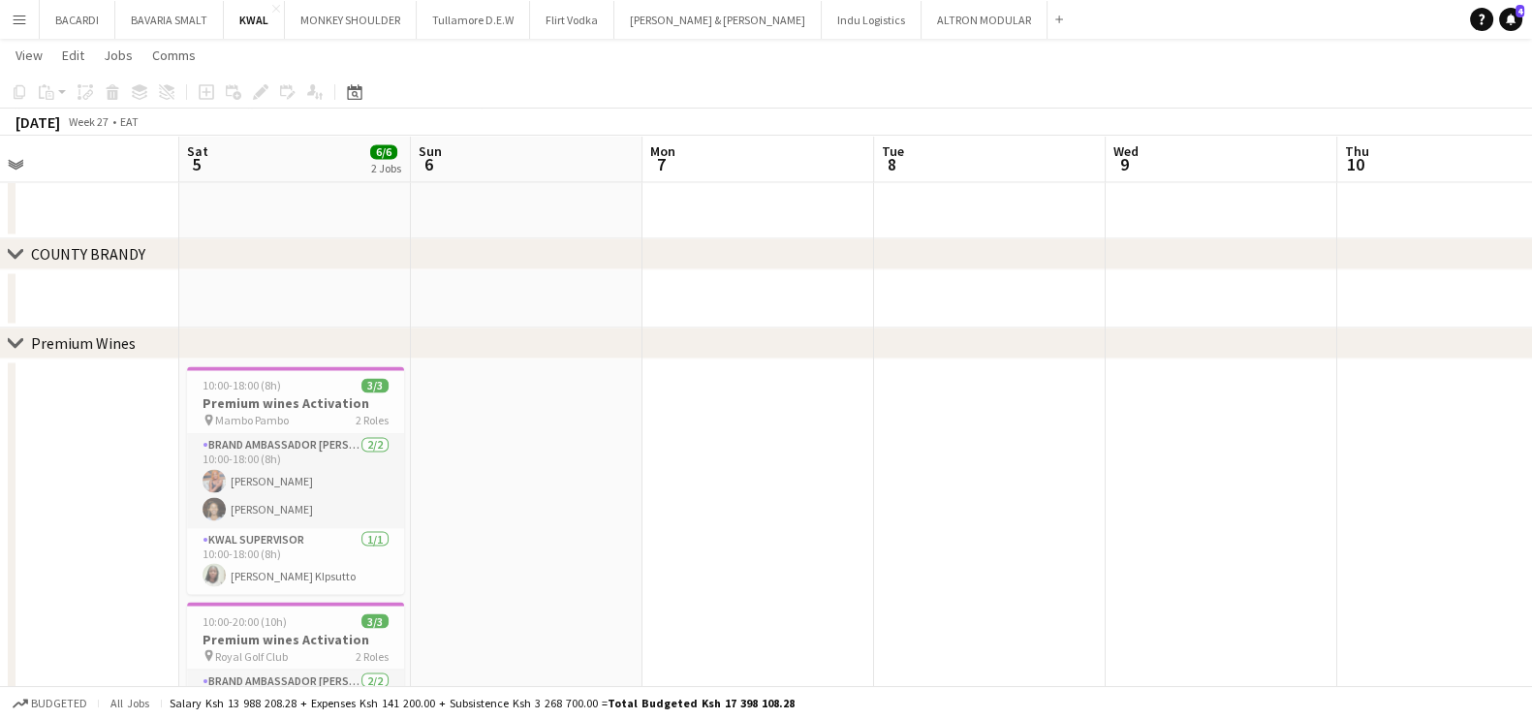
scroll to position [0, 509]
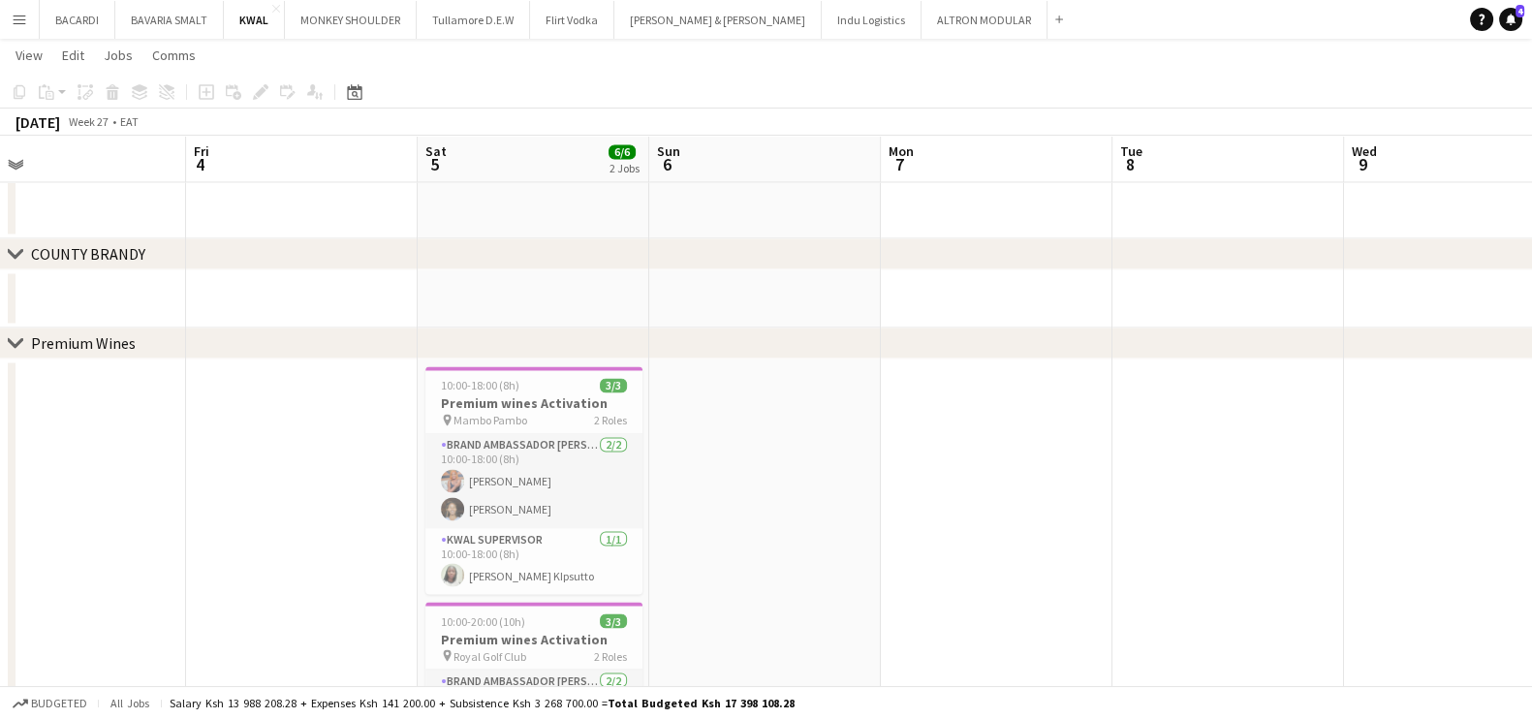
drag, startPoint x: 741, startPoint y: 437, endPoint x: 978, endPoint y: 414, distance: 237.6
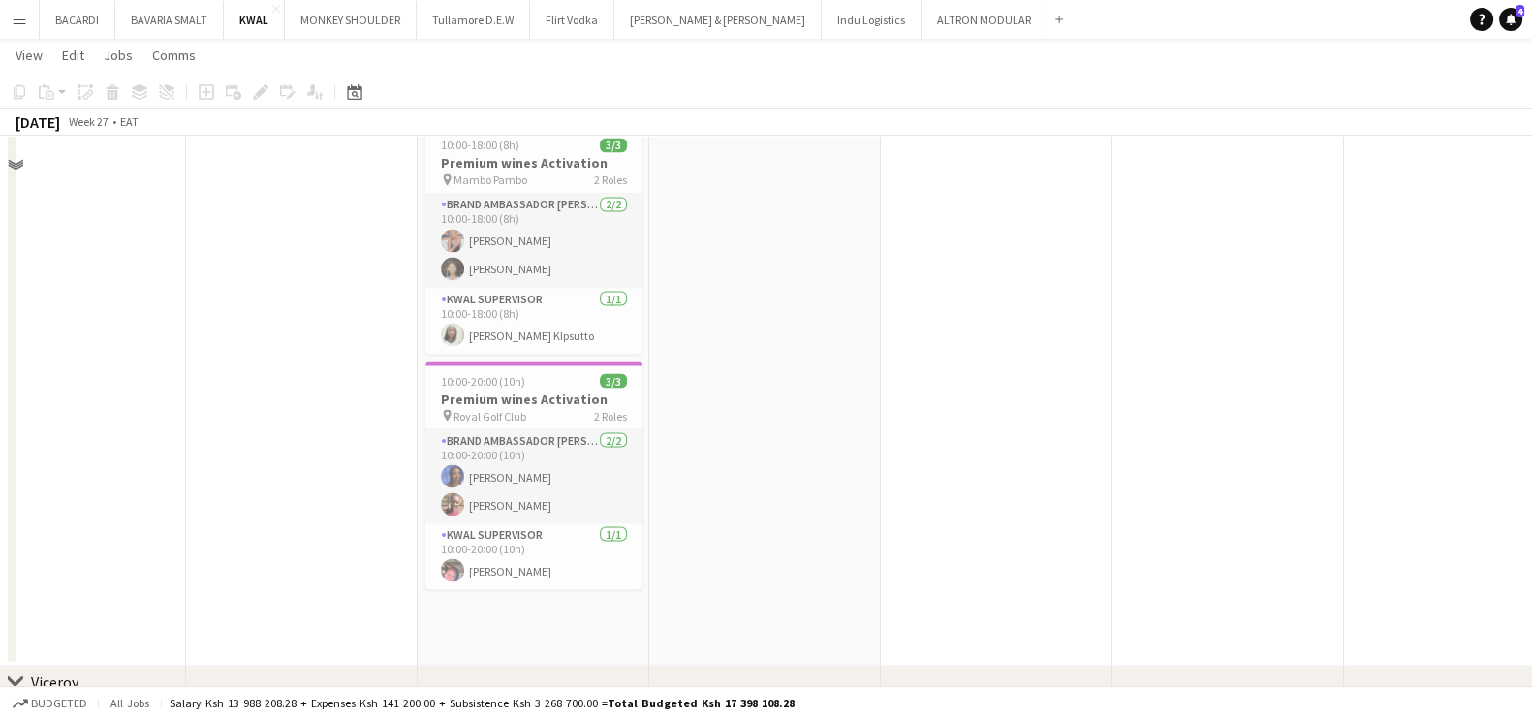
scroll to position [4264, 0]
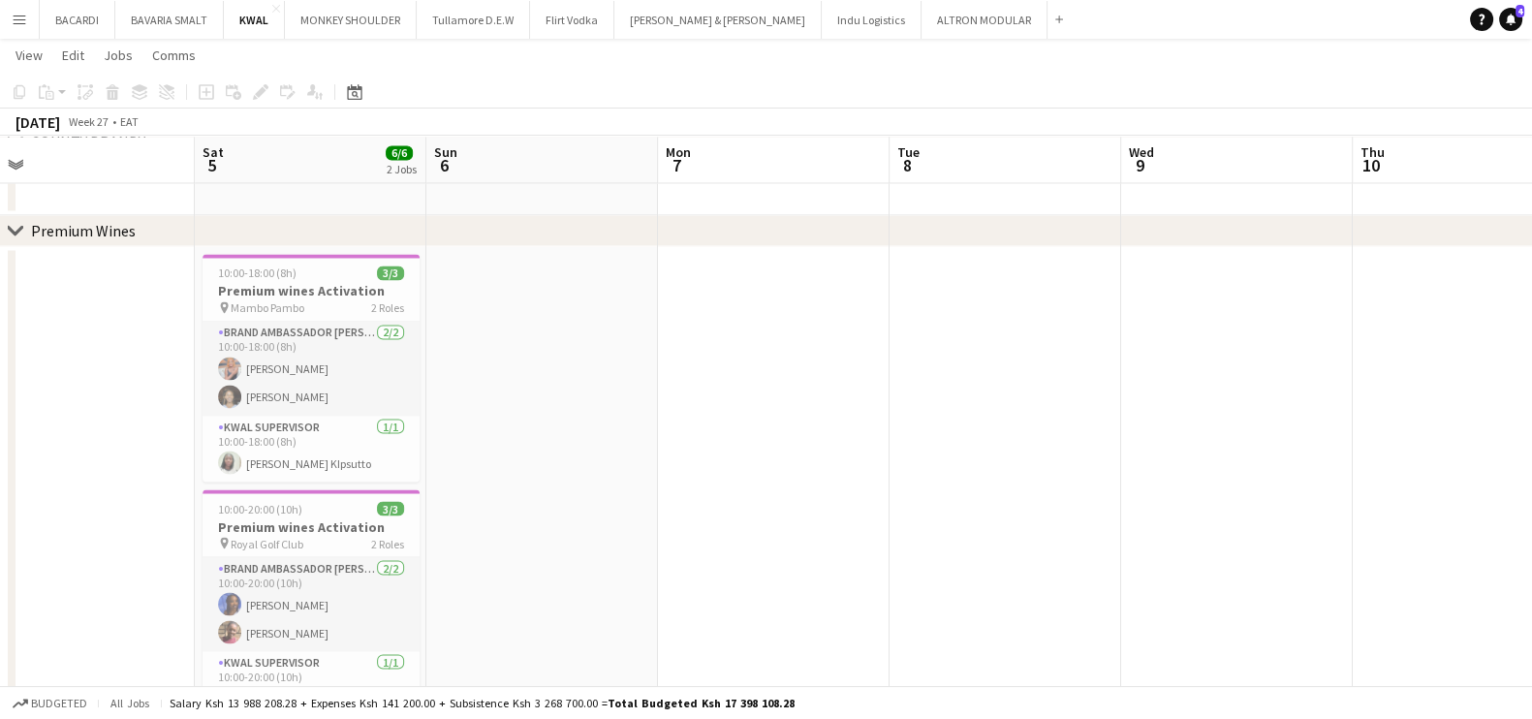
drag, startPoint x: 806, startPoint y: 486, endPoint x: 605, endPoint y: 466, distance: 202.6
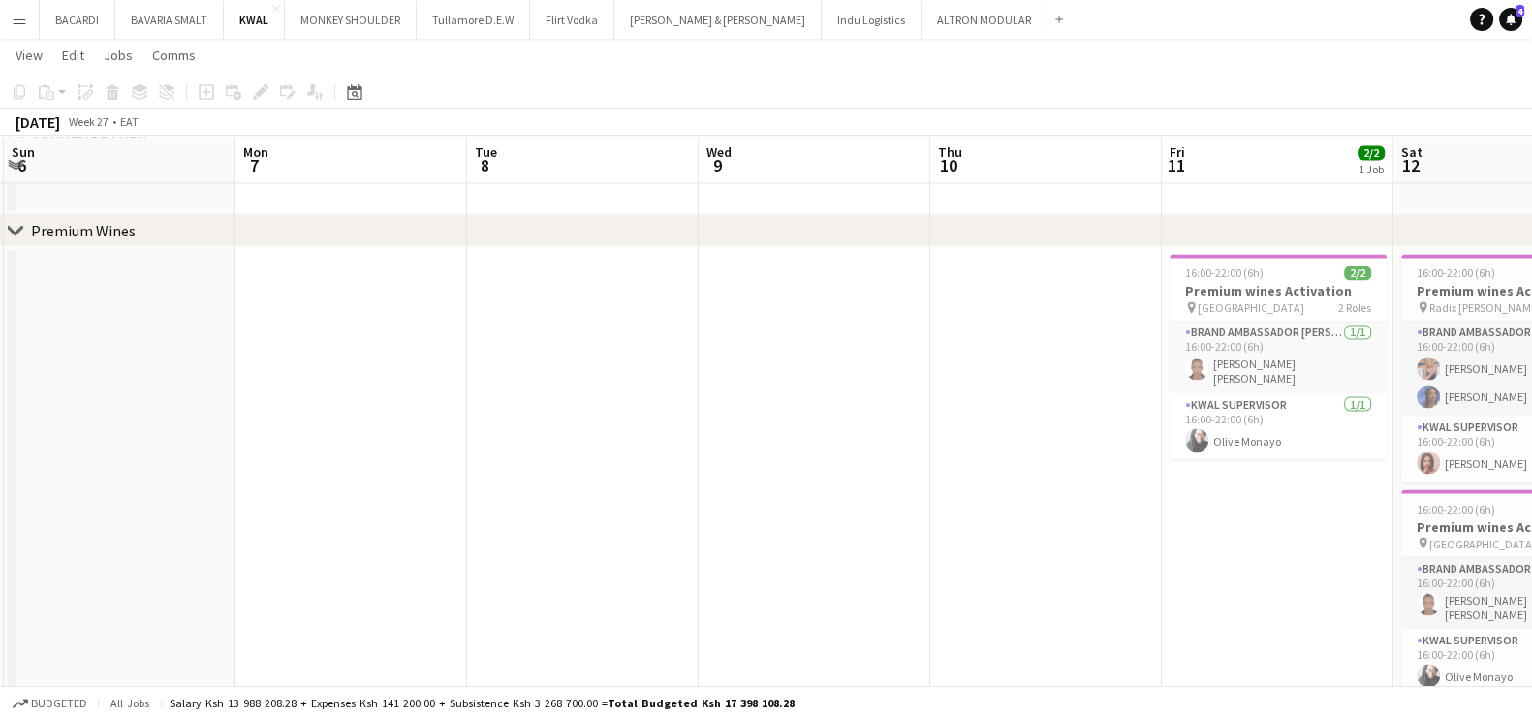
drag, startPoint x: 485, startPoint y: 516, endPoint x: 433, endPoint y: 501, distance: 54.6
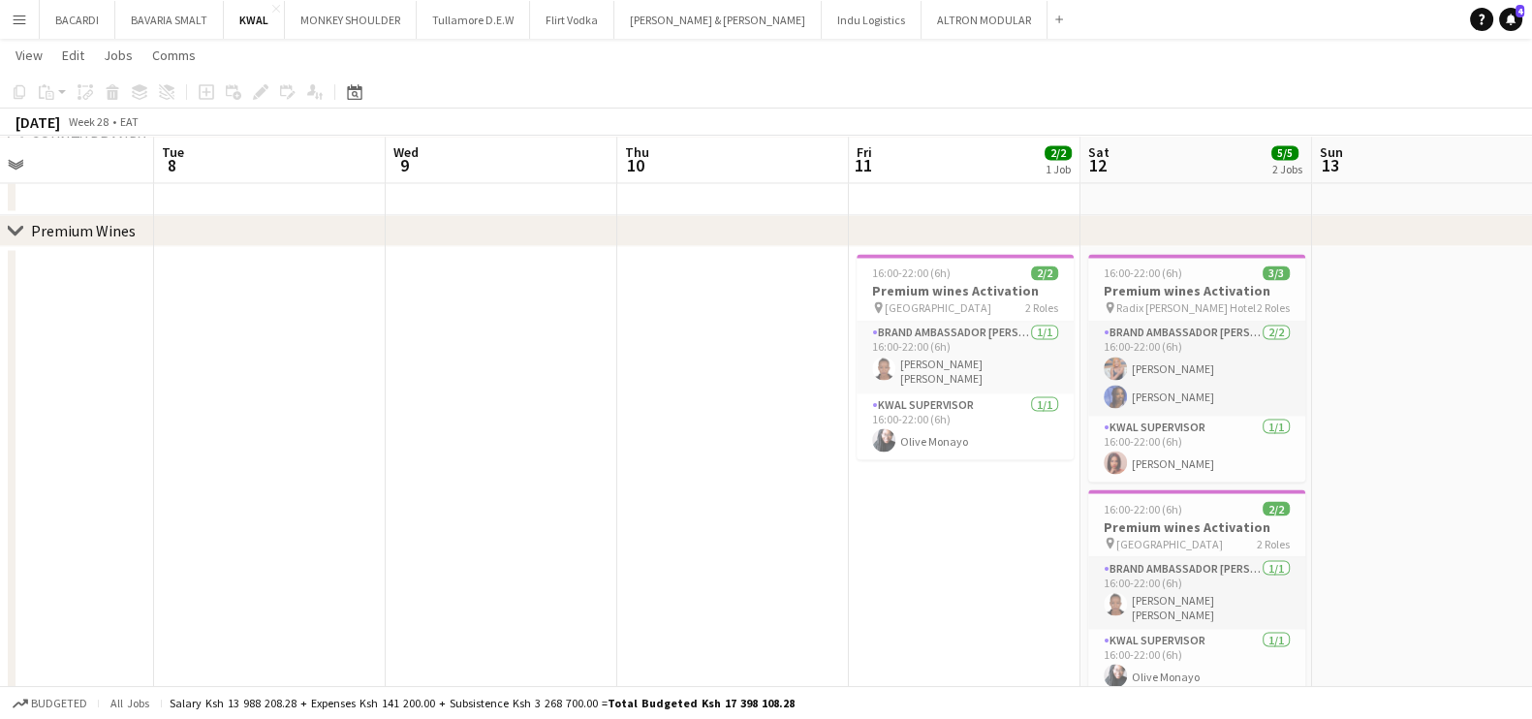
drag, startPoint x: 0, startPoint y: 452, endPoint x: 48, endPoint y: 429, distance: 53.3
